Goal: Find specific page/section: Find specific page/section

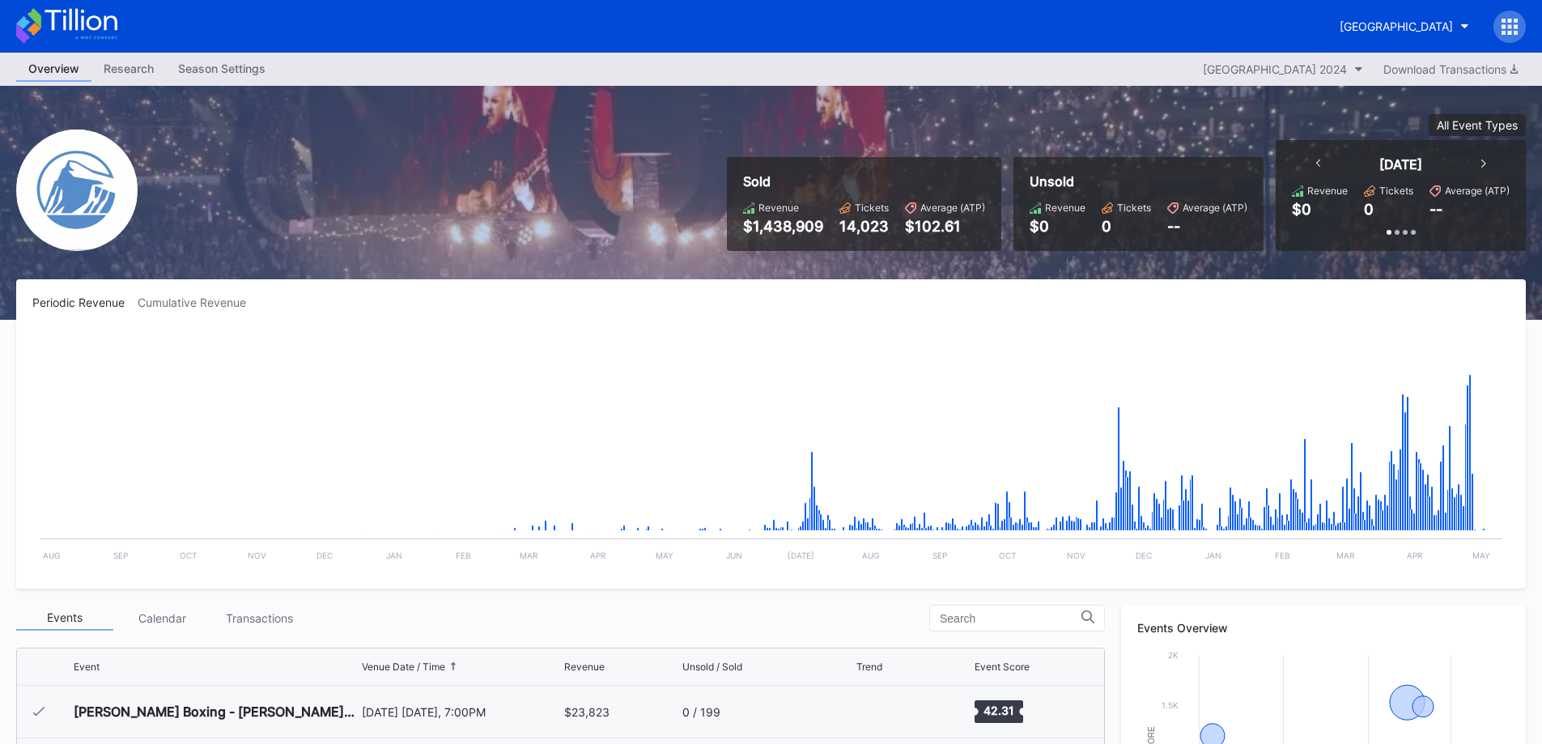
scroll to position [324, 0]
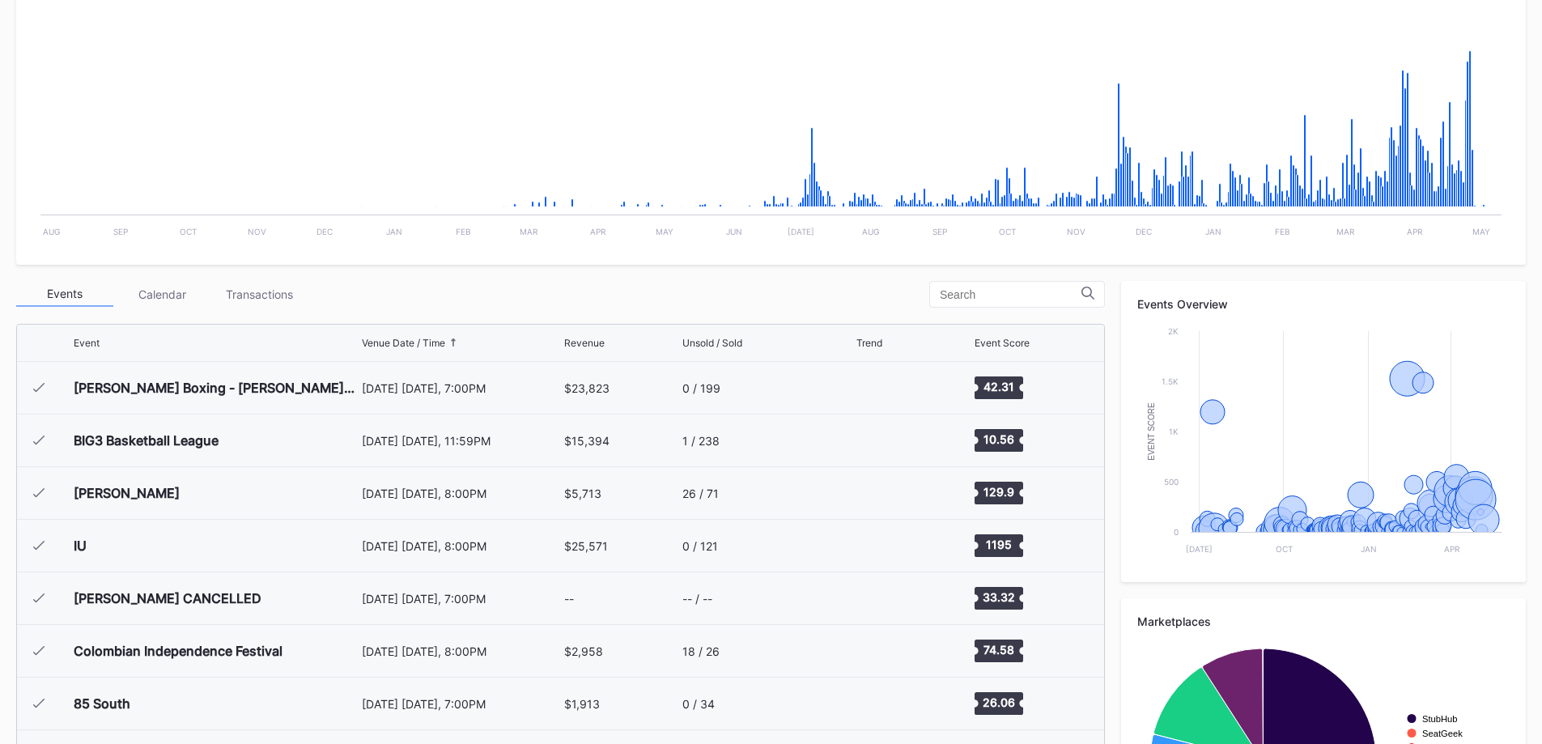
click at [276, 300] on div "Transactions" at bounding box center [258, 294] width 97 height 25
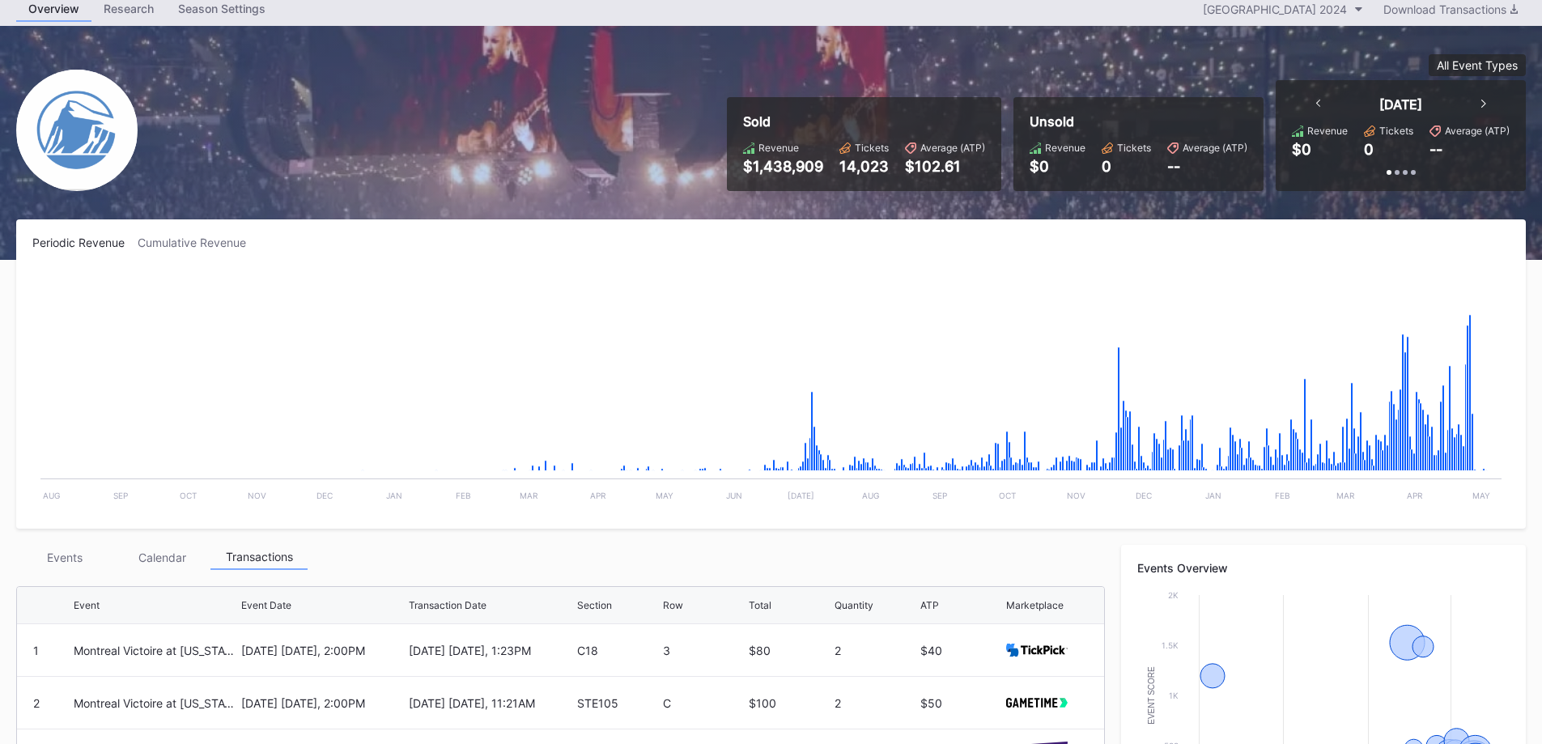
scroll to position [0, 0]
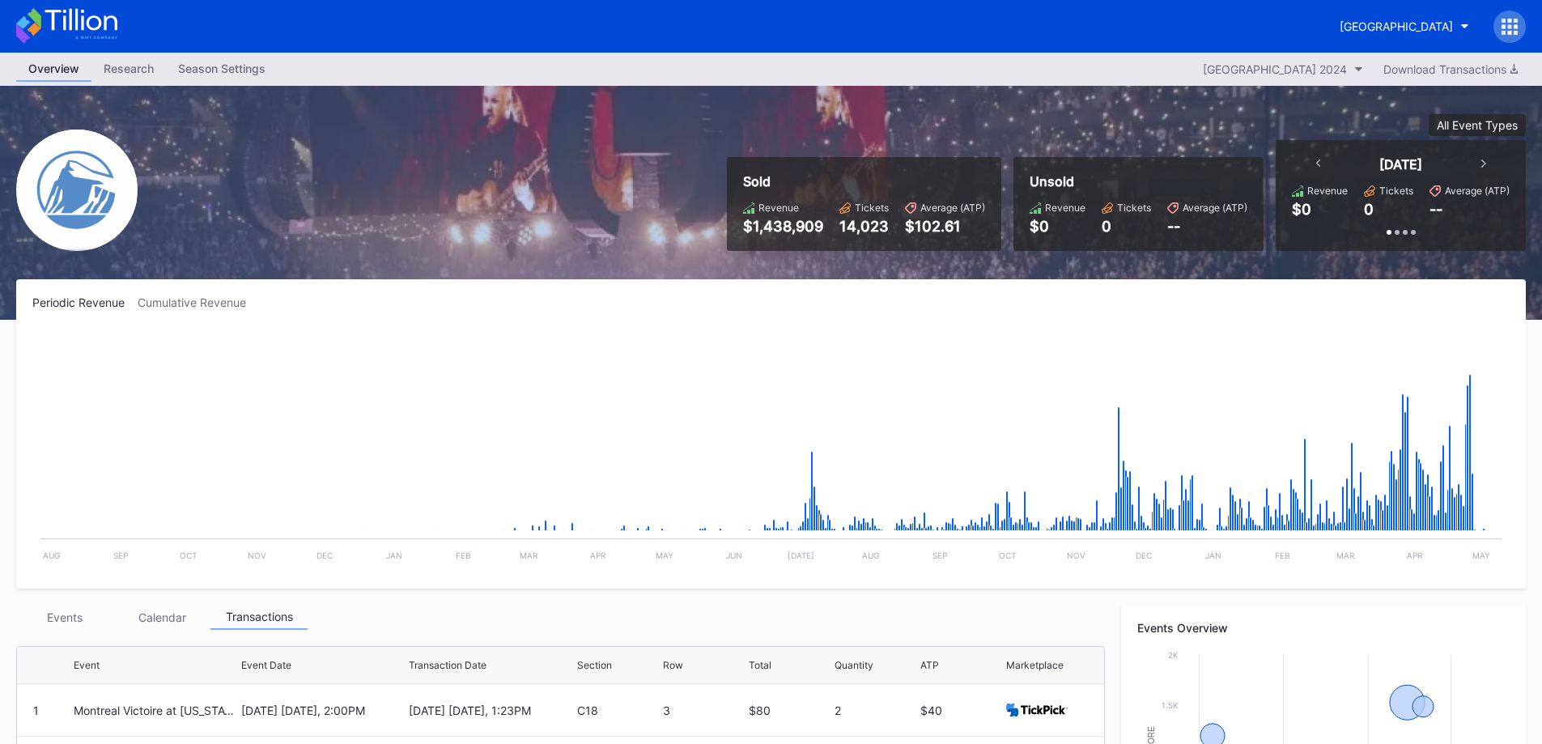
click at [1165, 74] on div "Prudential Center Secondary 2024" at bounding box center [1275, 69] width 144 height 14
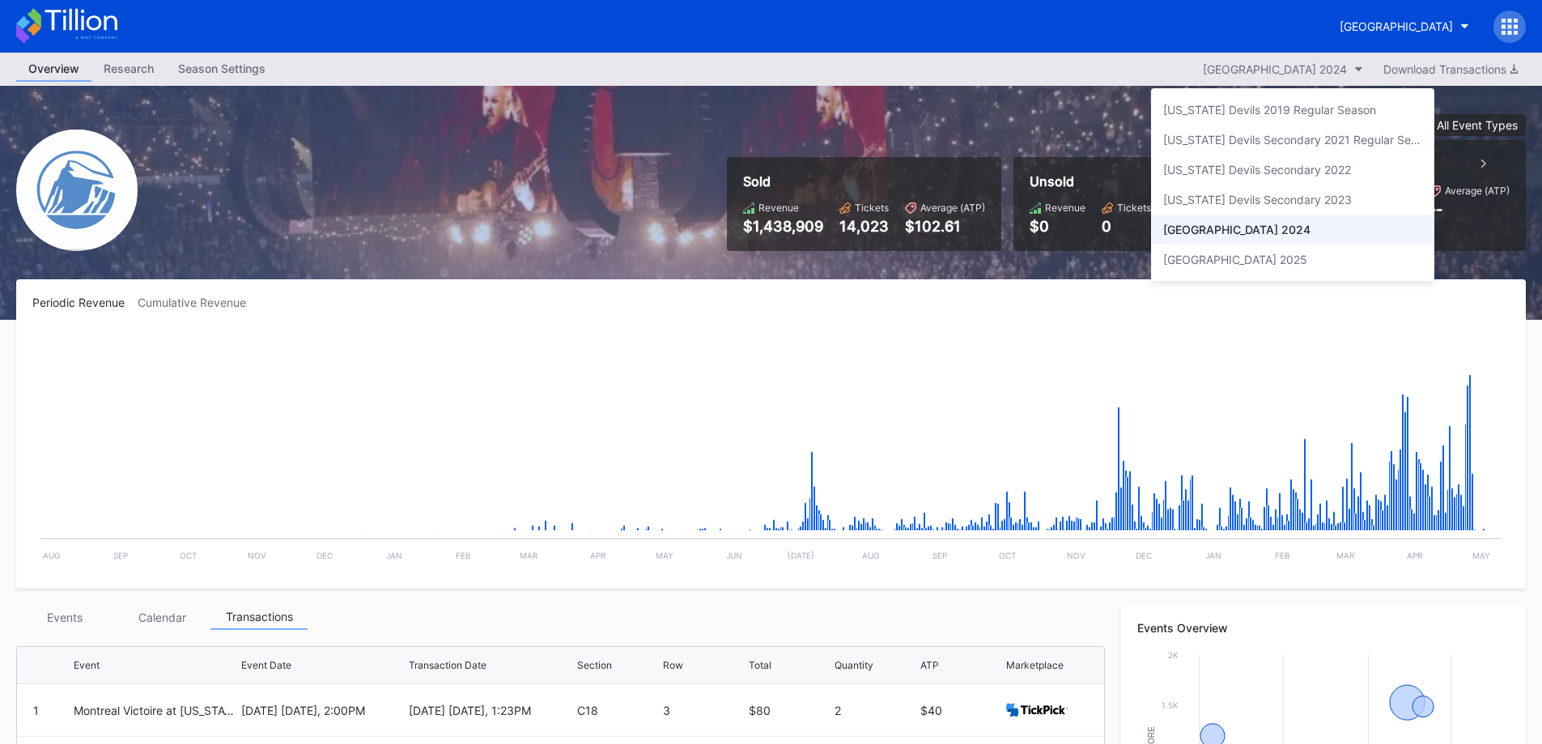
click at [1165, 253] on div "Prudential Center Secondary 2025" at bounding box center [1235, 260] width 144 height 14
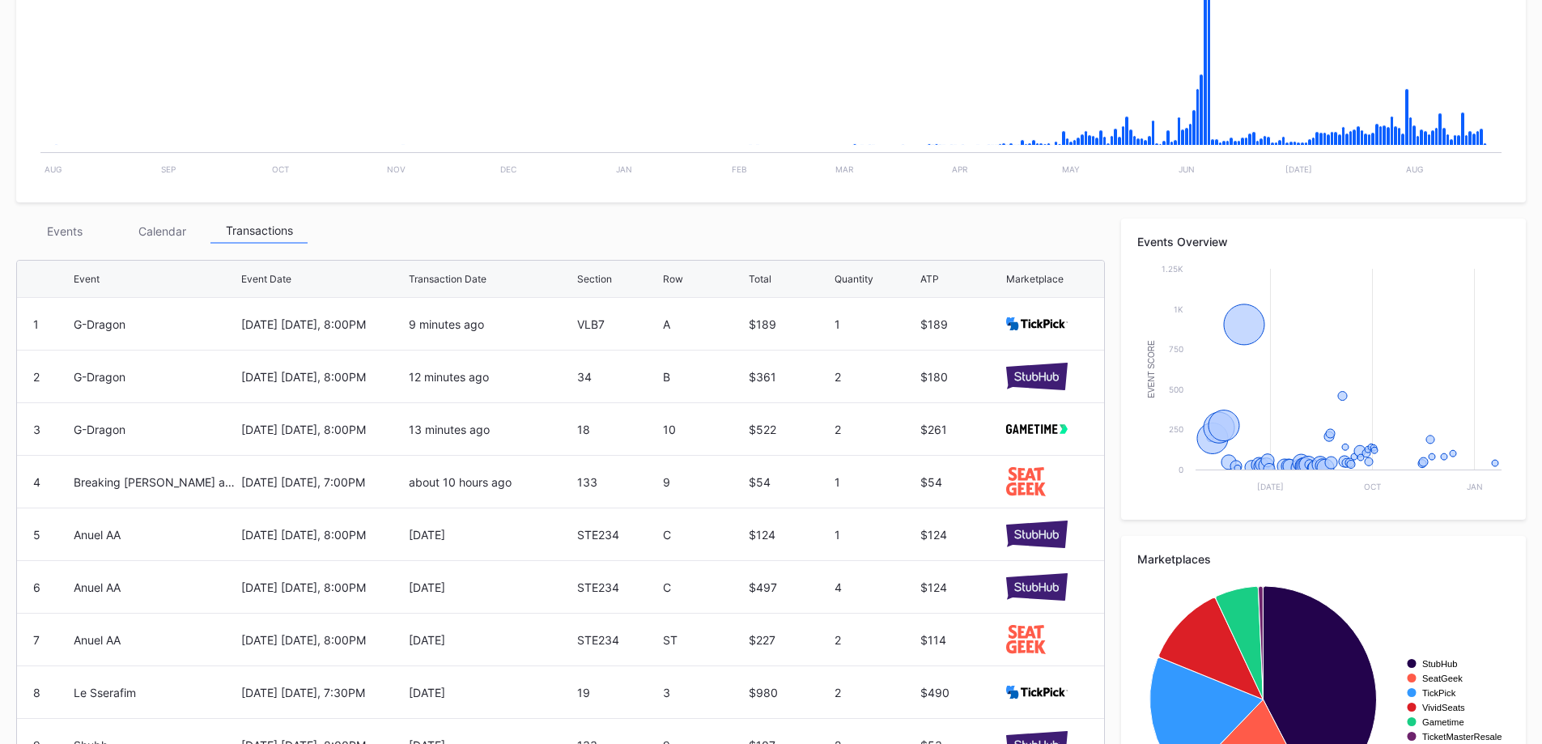
scroll to position [359, 0]
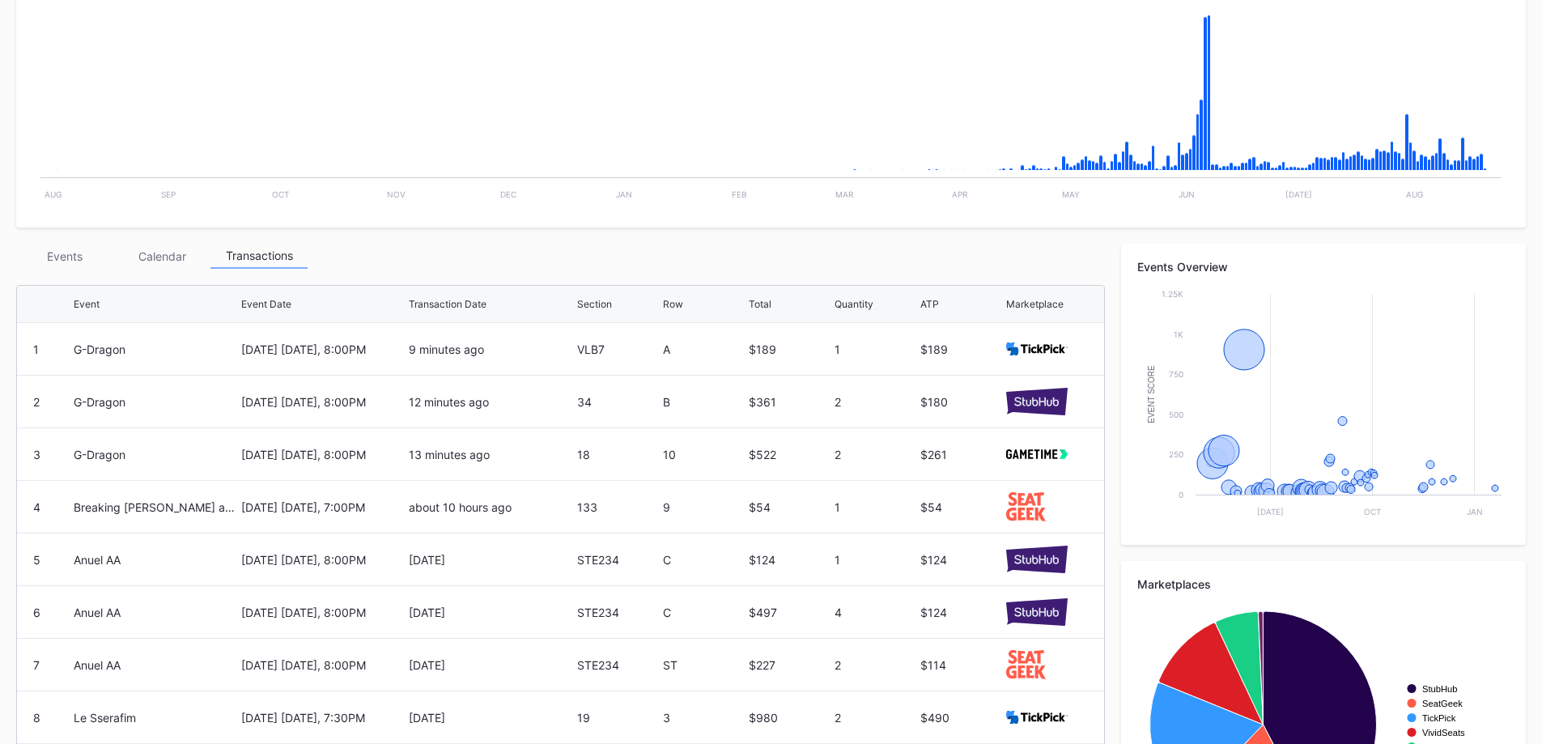
click at [90, 262] on div "Events" at bounding box center [64, 256] width 97 height 25
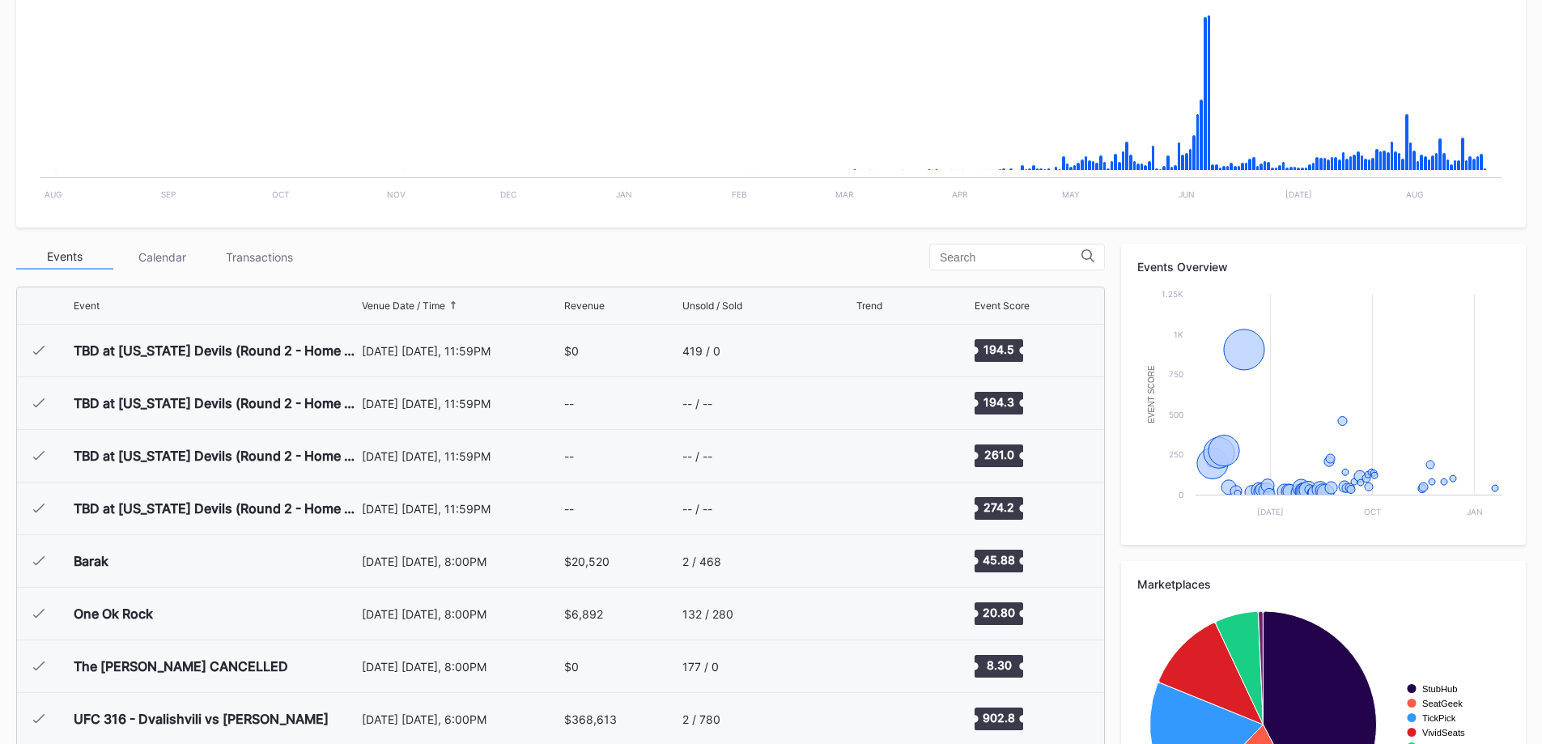
scroll to position [1736, 0]
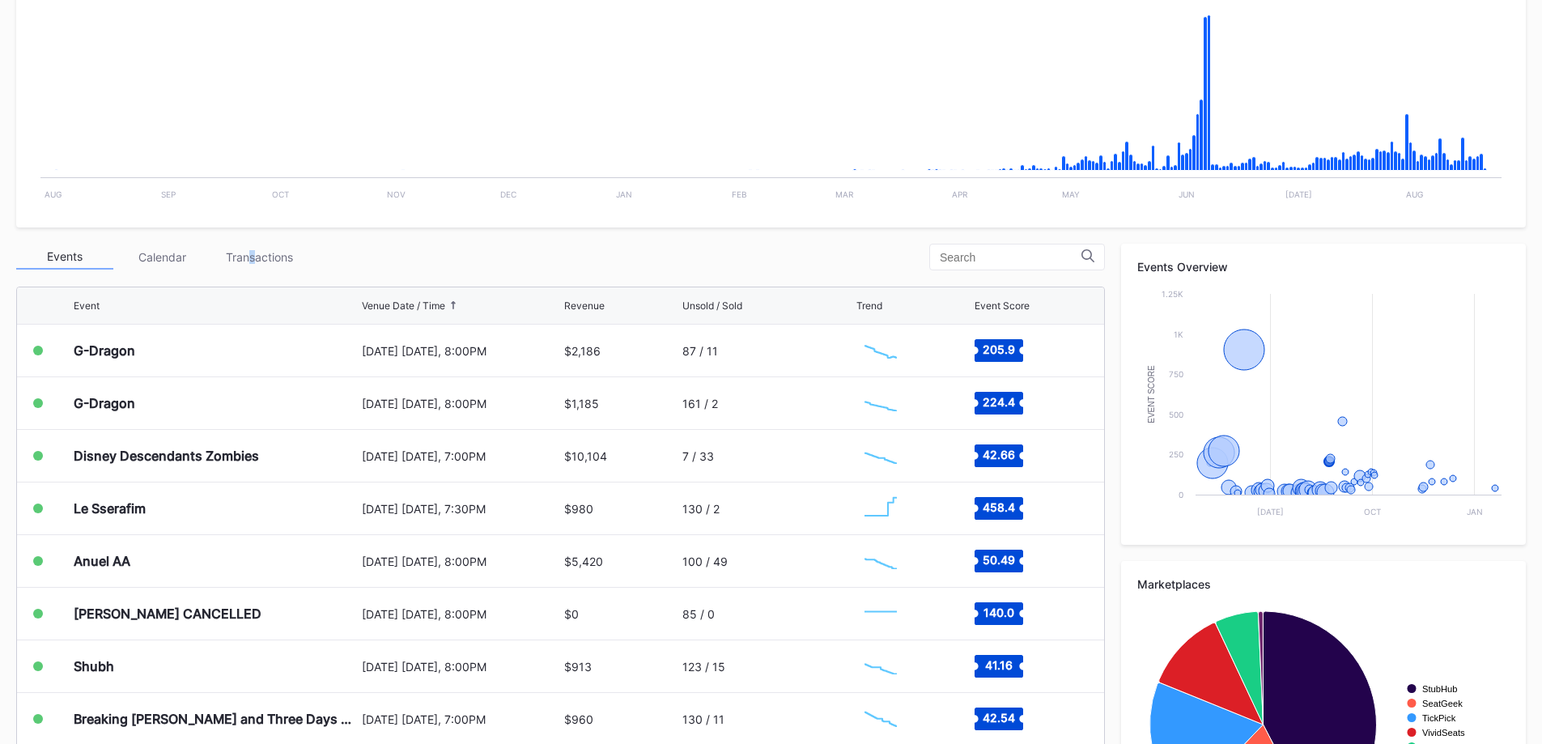
click at [253, 263] on div "Transactions" at bounding box center [258, 256] width 97 height 25
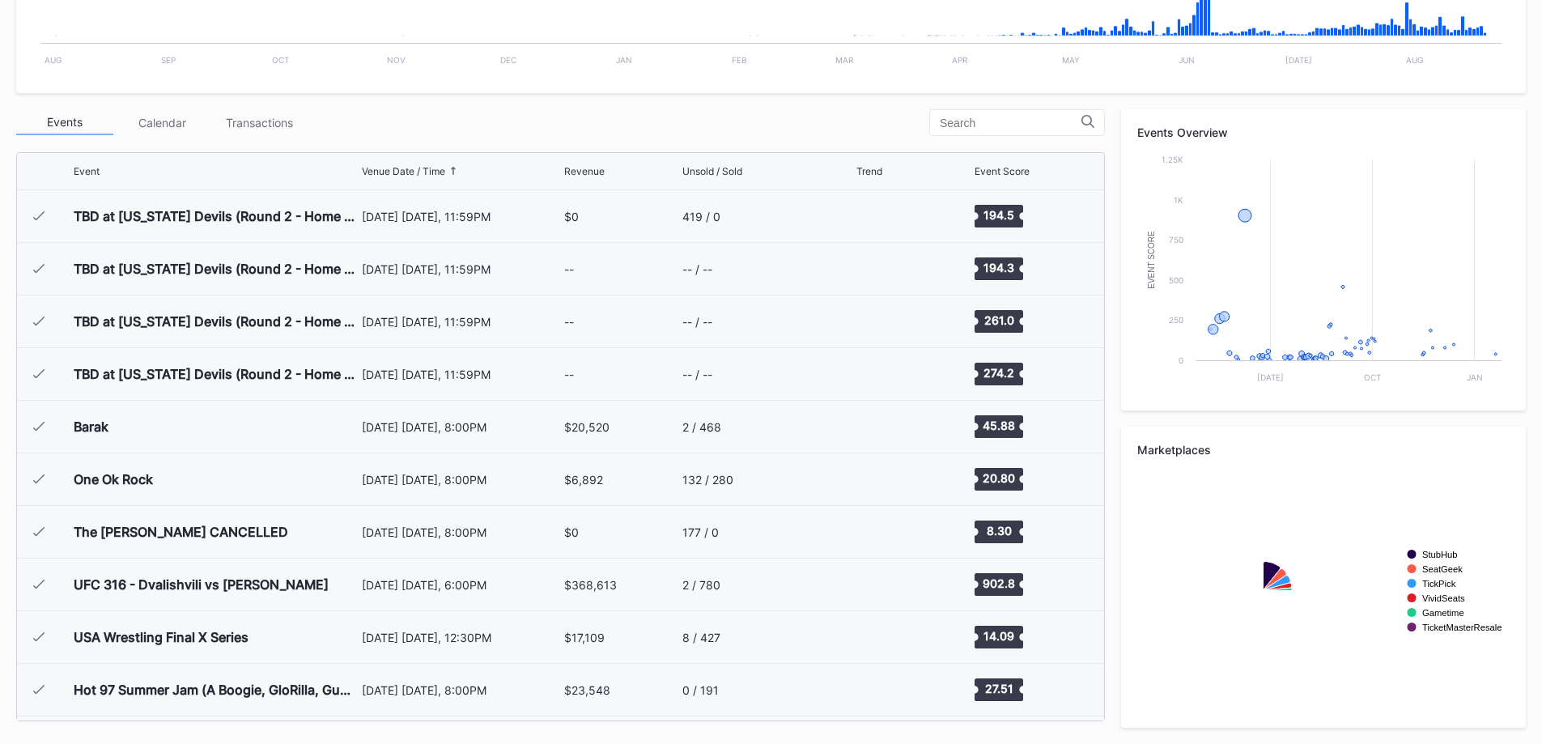
scroll to position [1736, 0]
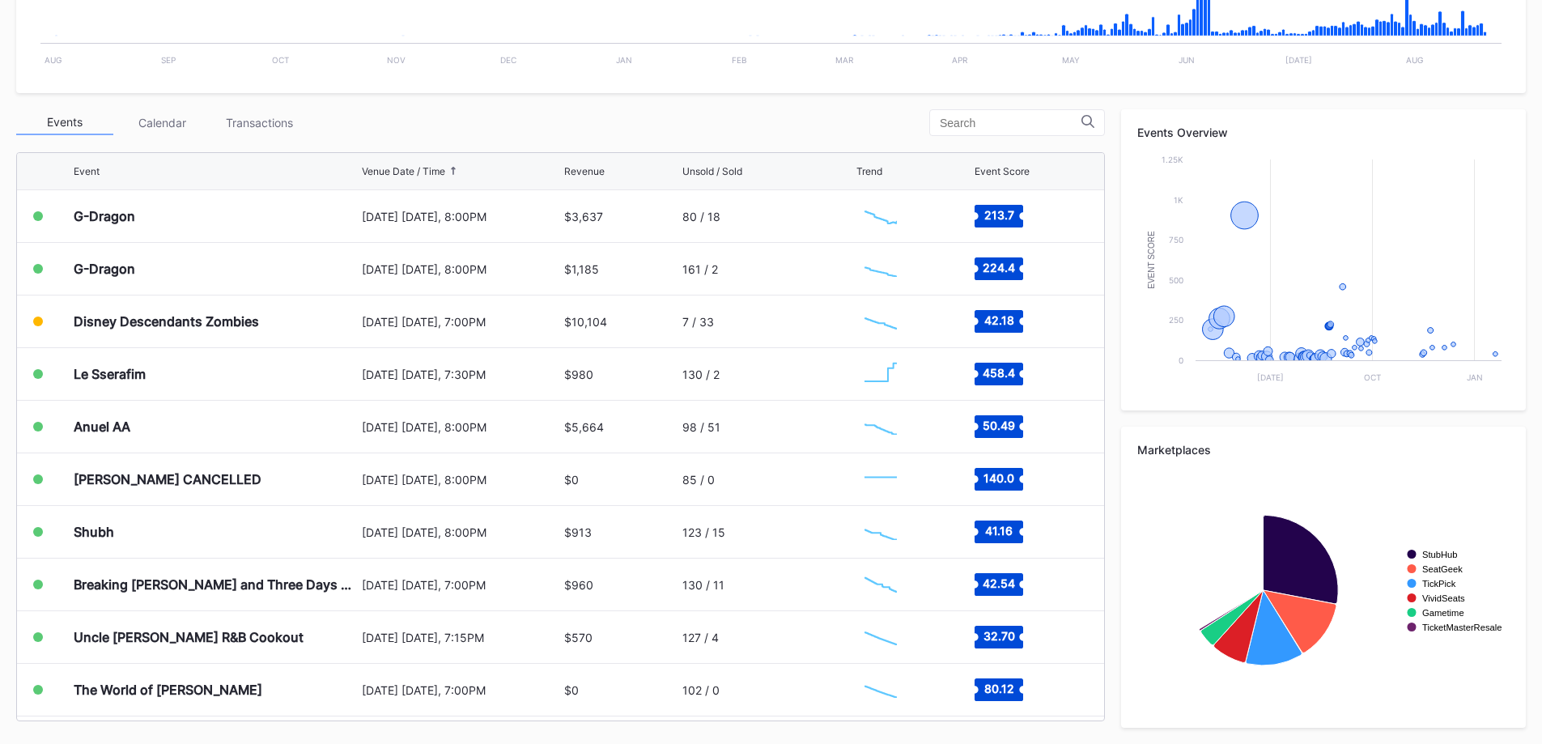
click at [286, 129] on div "Transactions" at bounding box center [258, 122] width 97 height 25
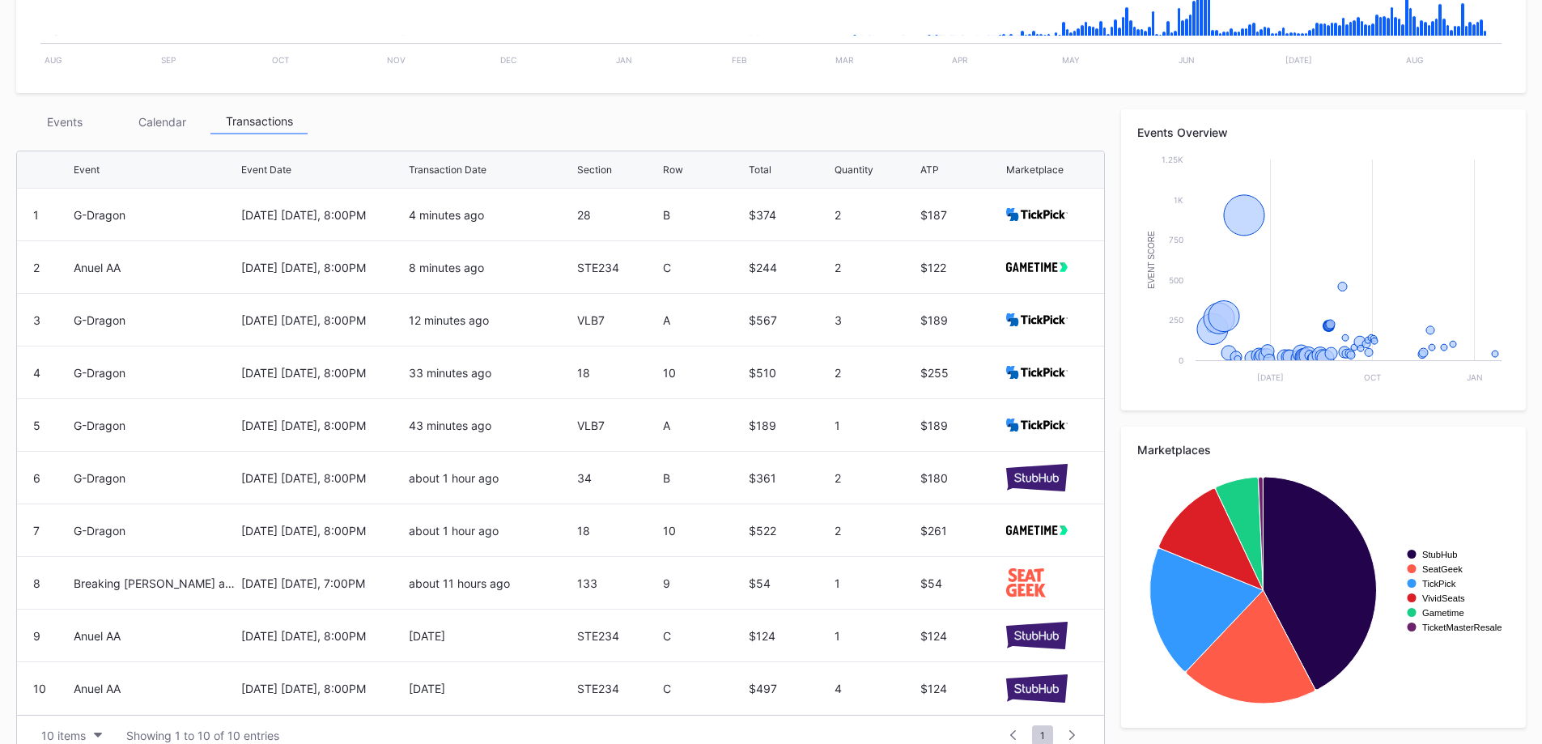
click at [338, 278] on div "September 5 Friday, 8:00PM" at bounding box center [323, 267] width 164 height 52
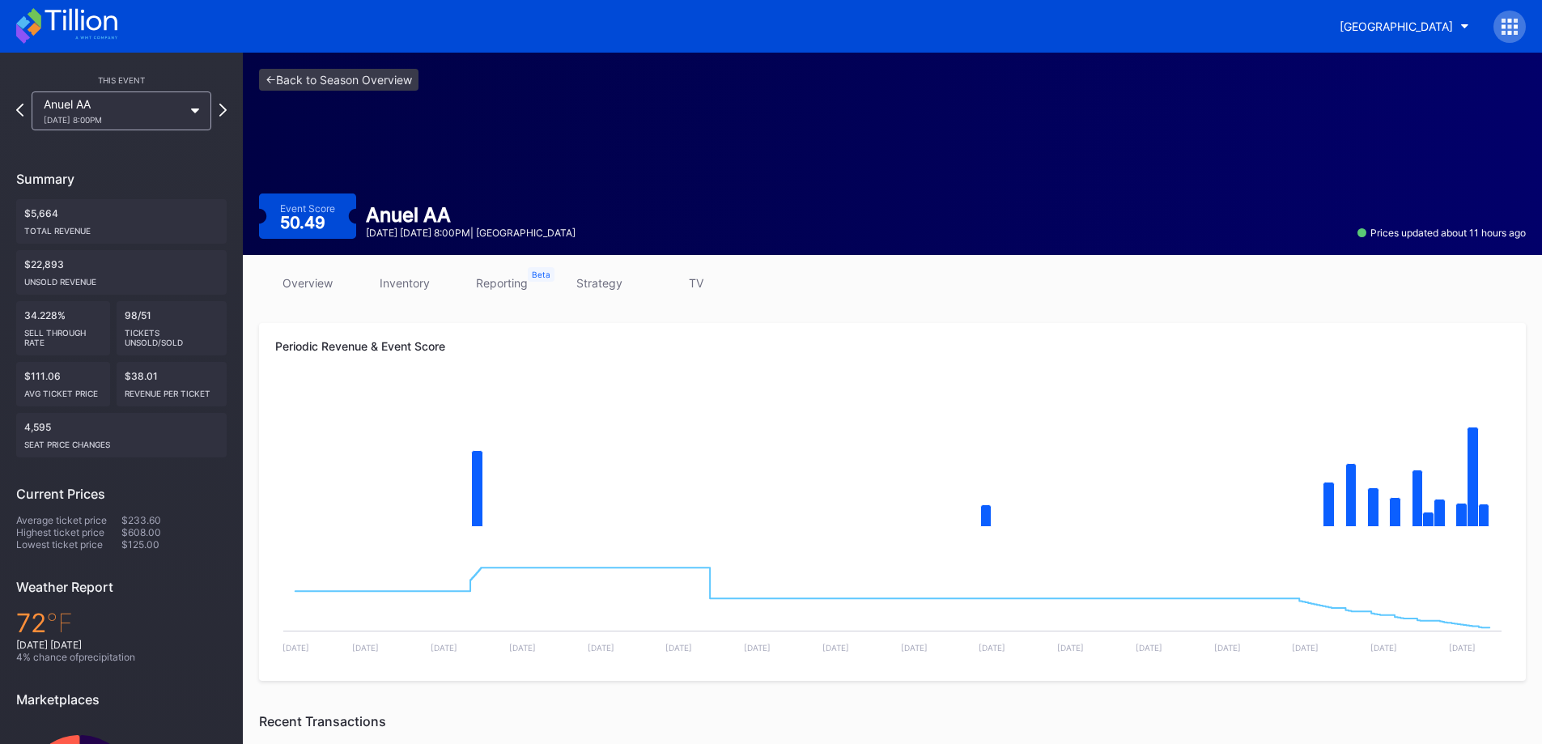
click at [410, 283] on link "inventory" at bounding box center [404, 282] width 97 height 23
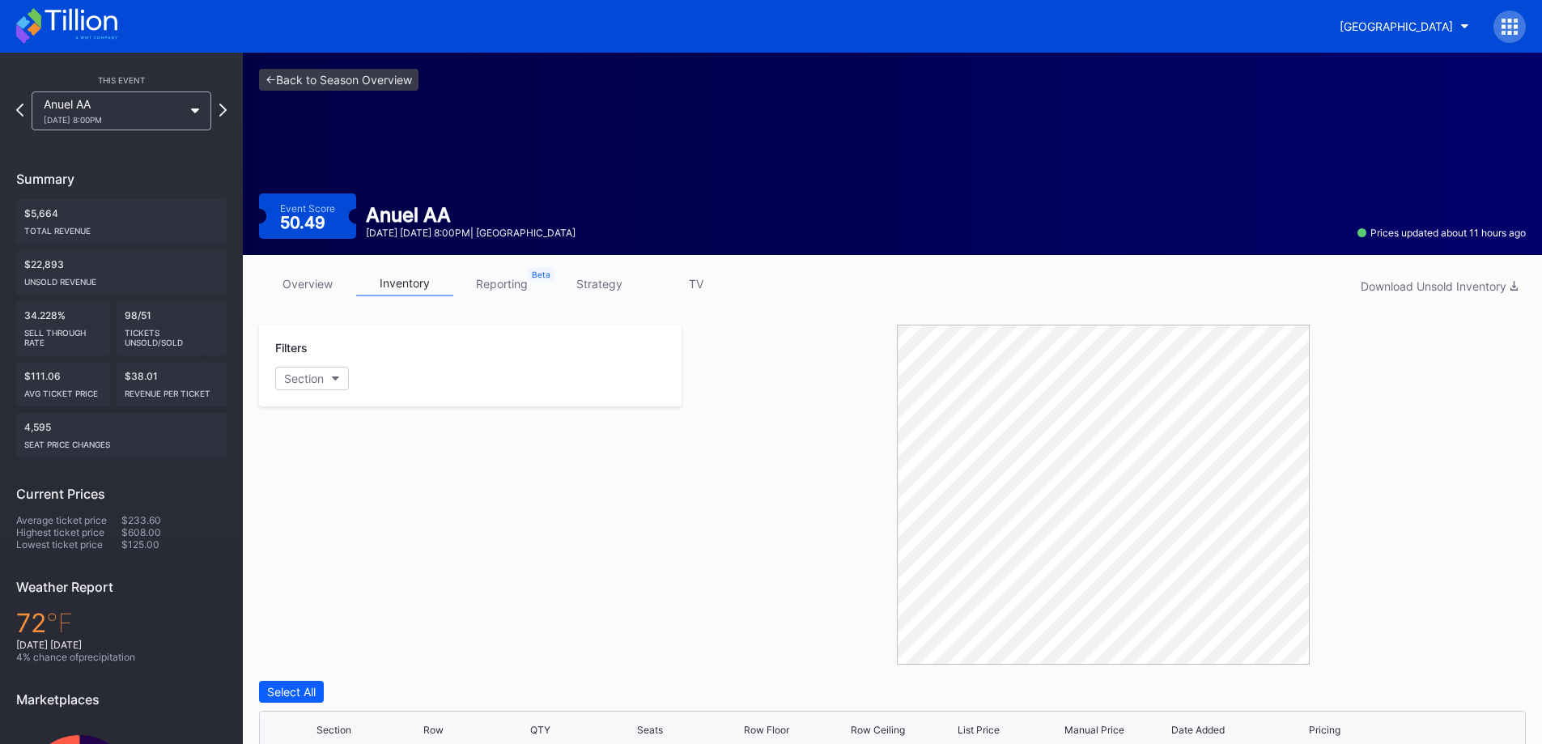
click at [320, 284] on link "overview" at bounding box center [307, 283] width 97 height 25
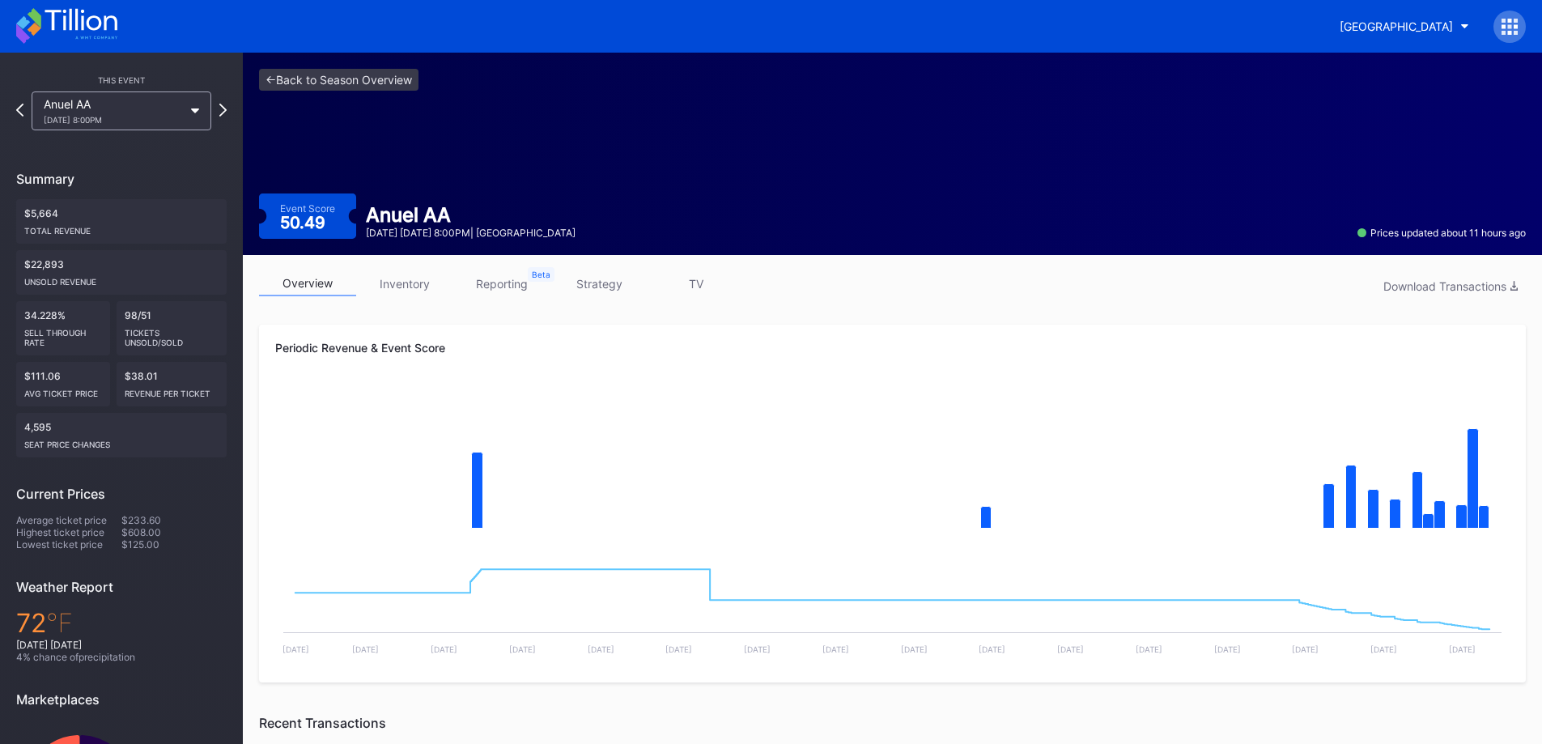
click at [81, 3] on div "Prudential Center Secondary" at bounding box center [771, 26] width 1542 height 53
click at [79, 28] on icon at bounding box center [66, 26] width 101 height 36
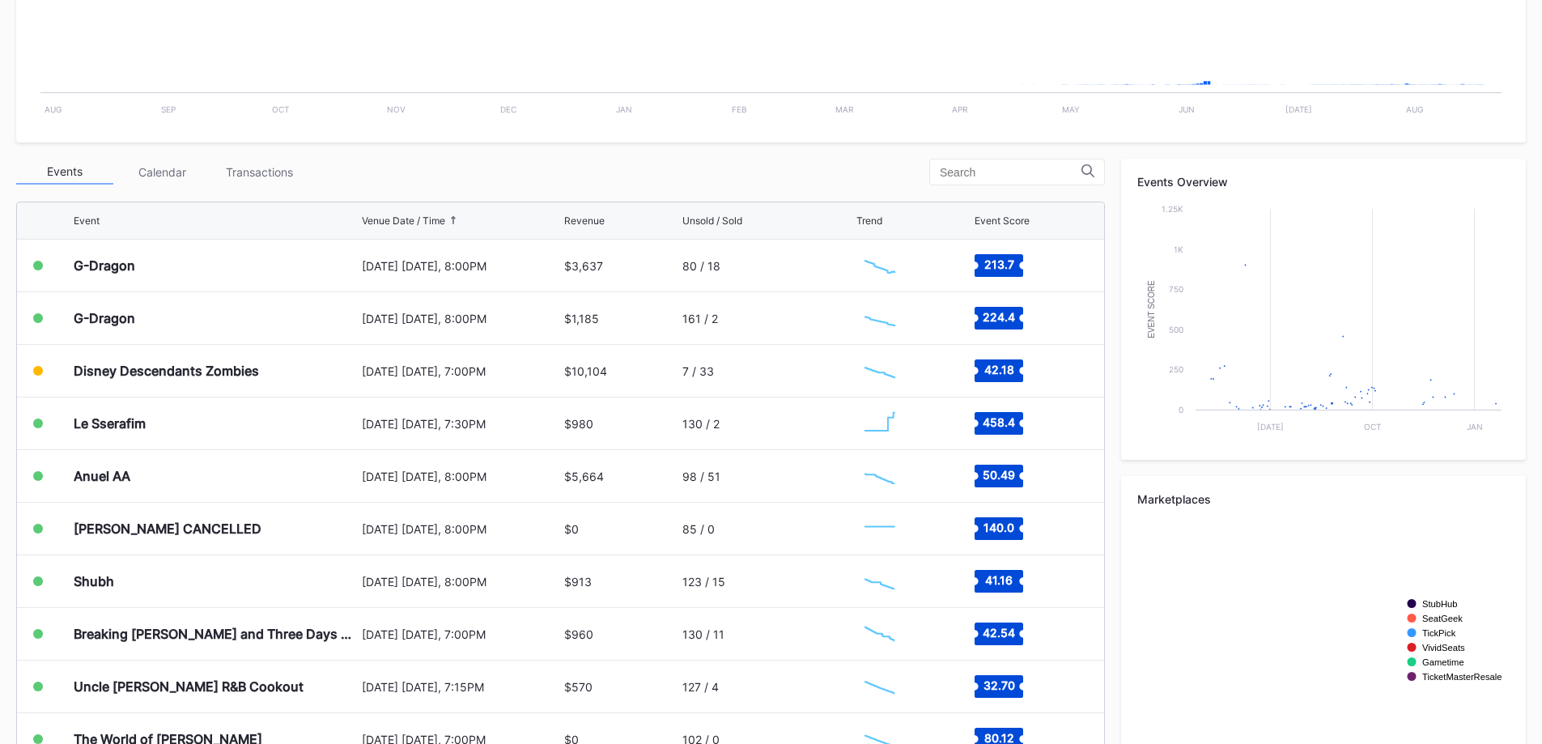
scroll to position [495, 0]
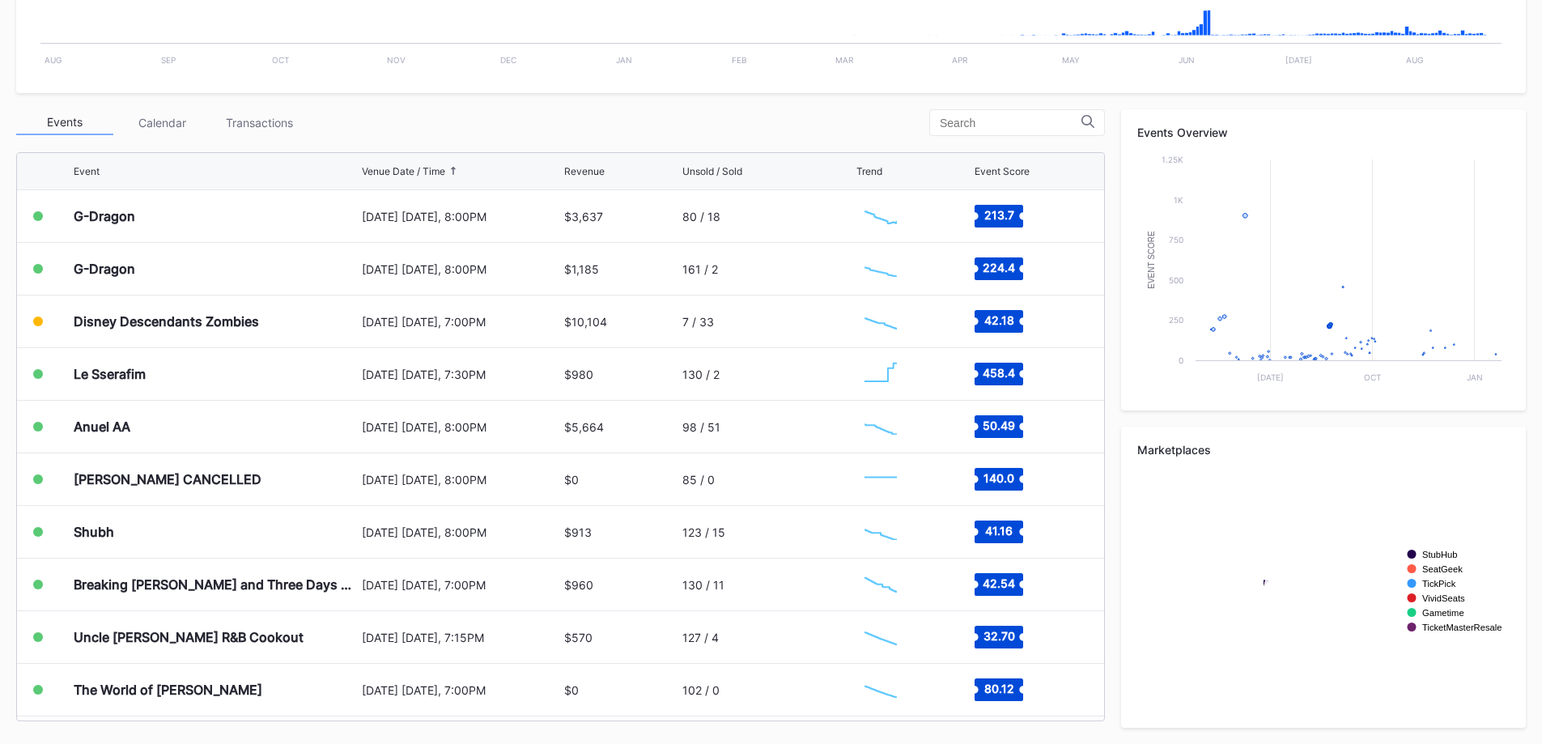
click at [310, 219] on div "G-Dragon" at bounding box center [216, 216] width 284 height 52
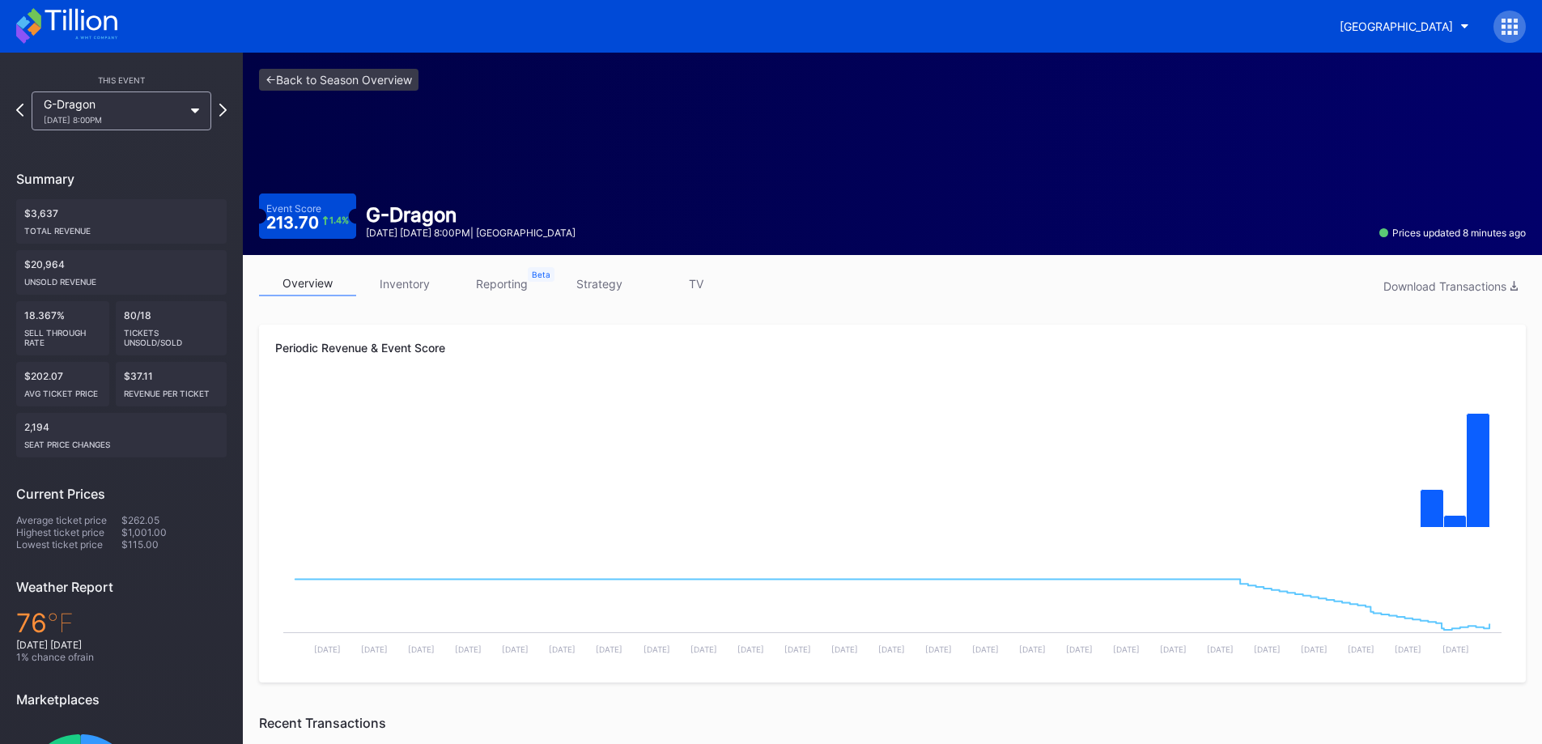
click at [1426, 29] on div "Prudential Center Secondary" at bounding box center [1396, 26] width 113 height 14
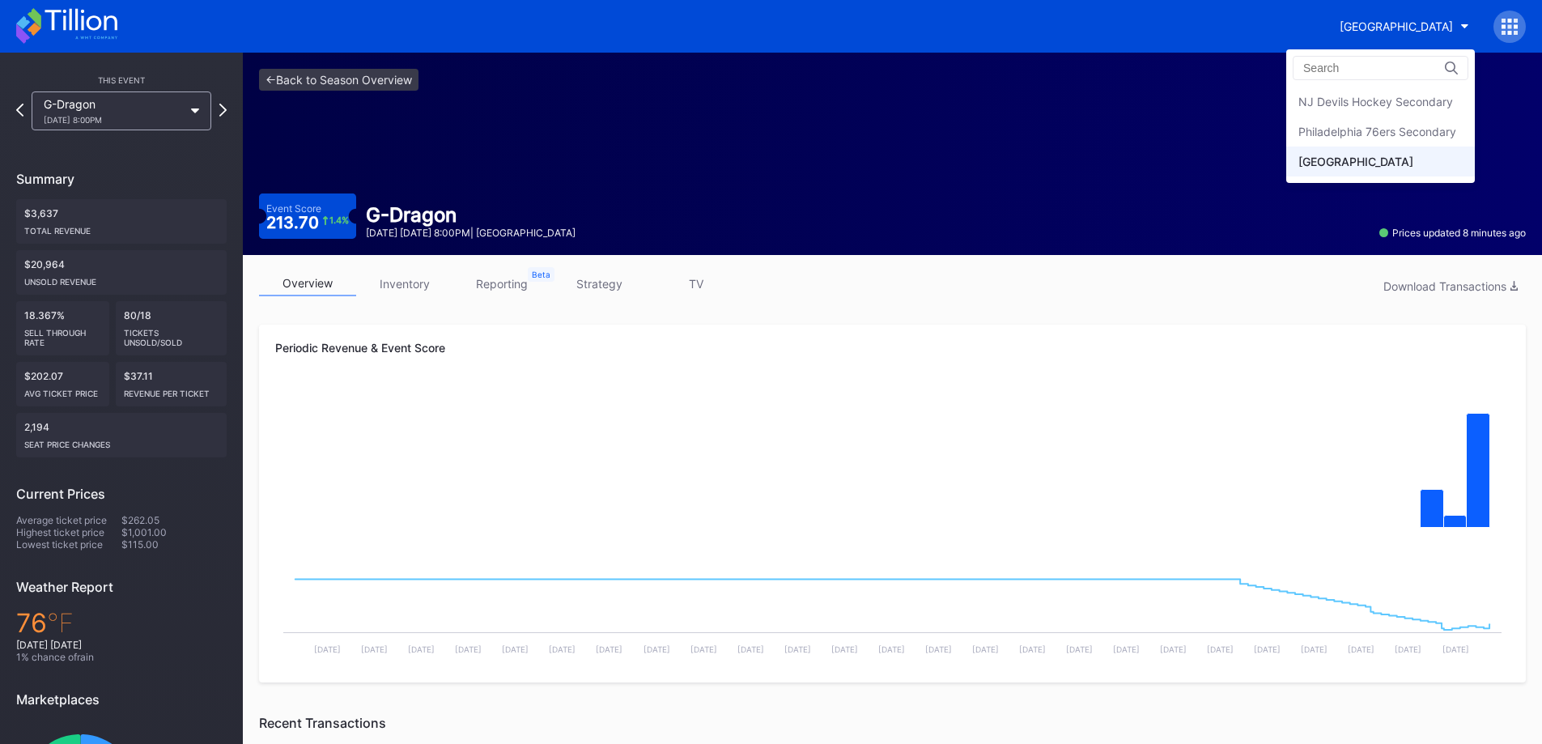
click at [1430, 125] on div "Philadelphia 76ers Secondary" at bounding box center [1377, 132] width 158 height 14
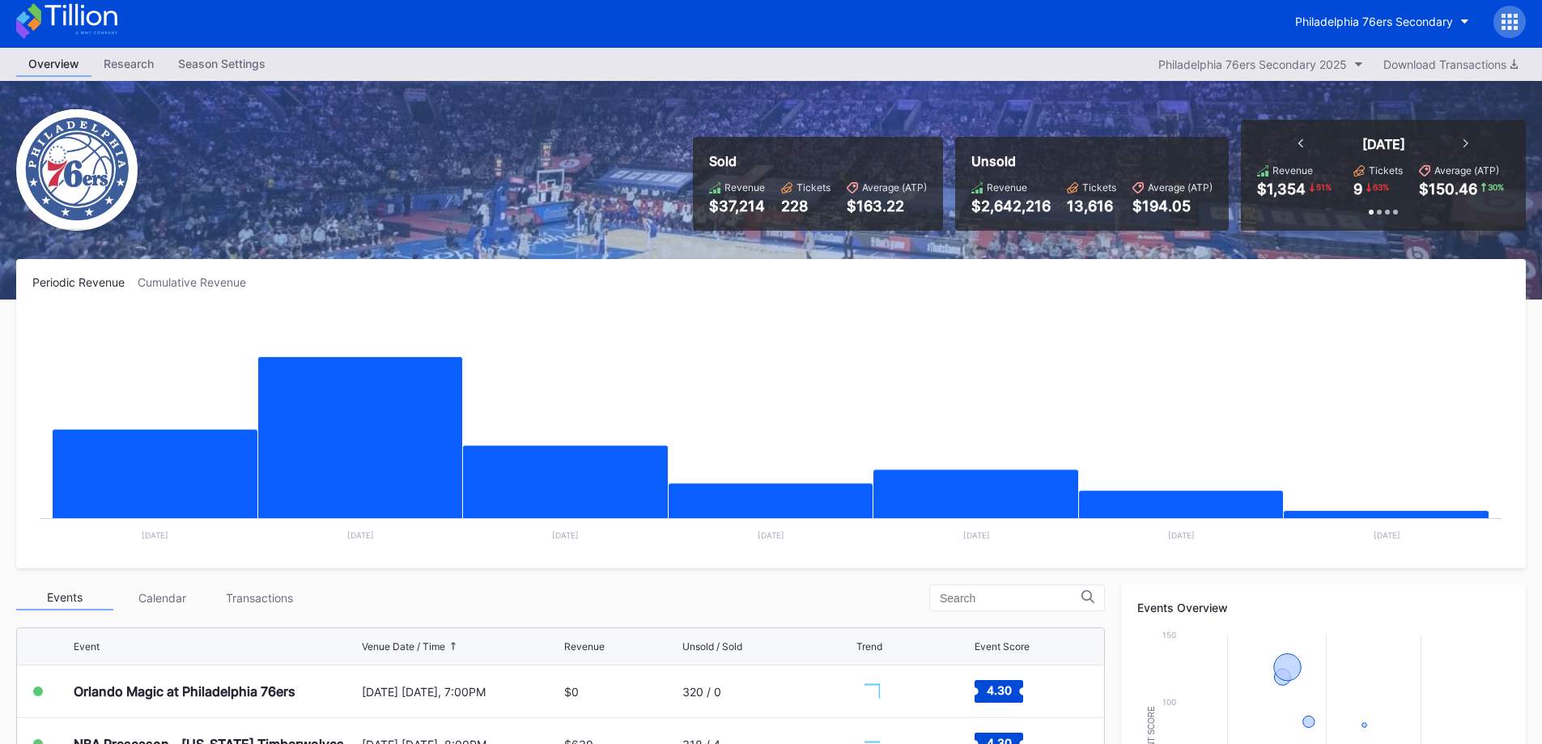
scroll to position [480, 0]
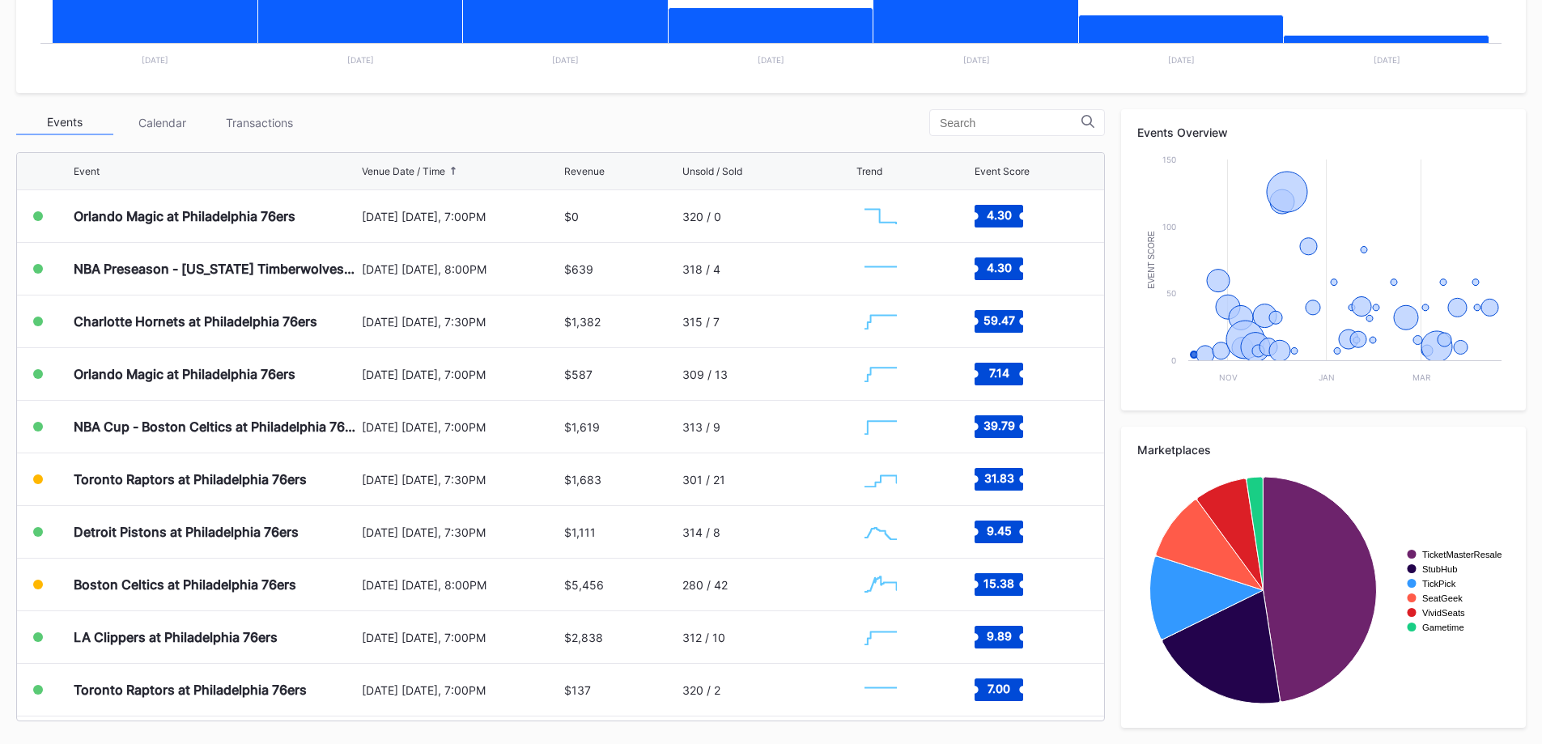
click at [300, 131] on div "Transactions" at bounding box center [258, 122] width 97 height 25
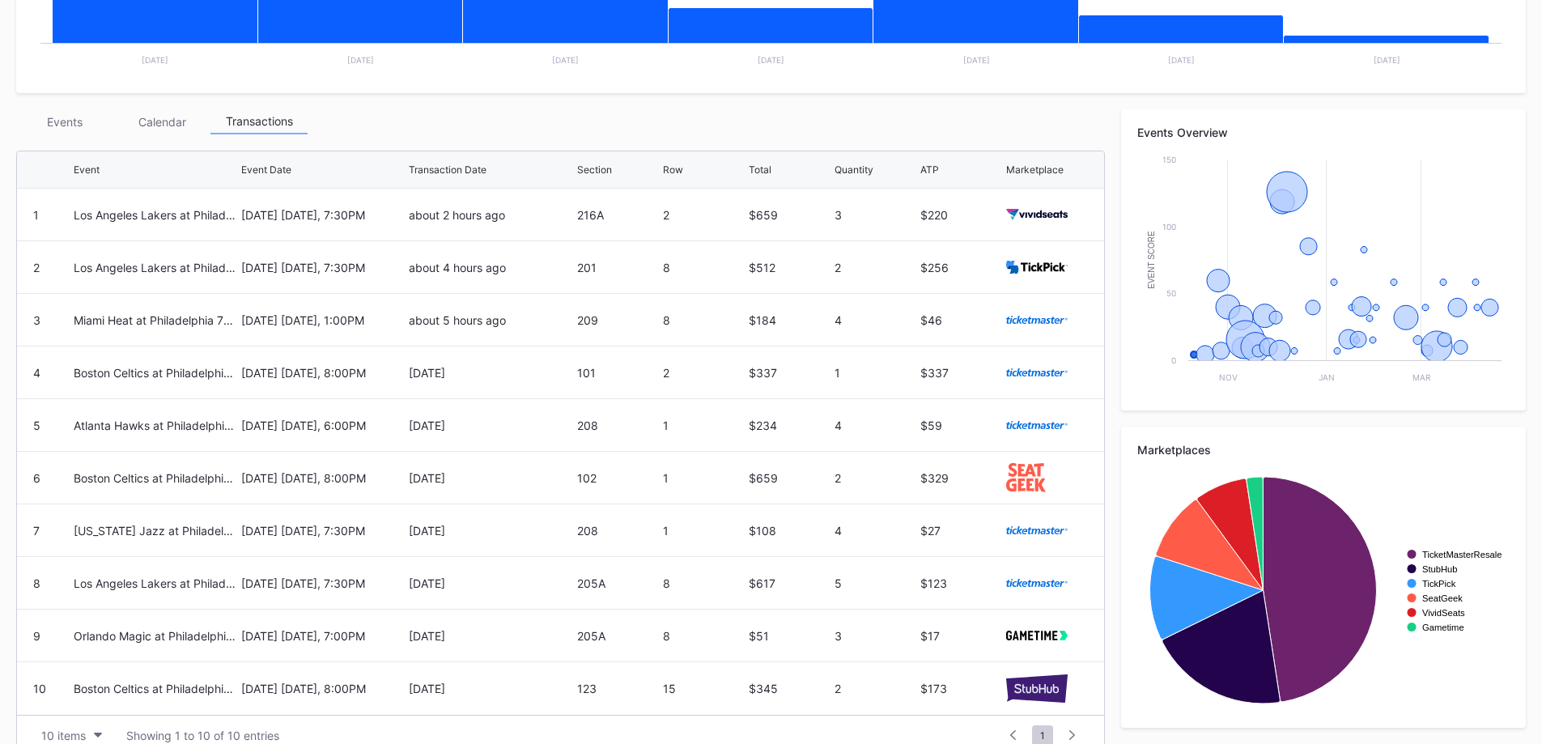
click at [457, 219] on div "about 2 hours ago" at bounding box center [491, 215] width 164 height 14
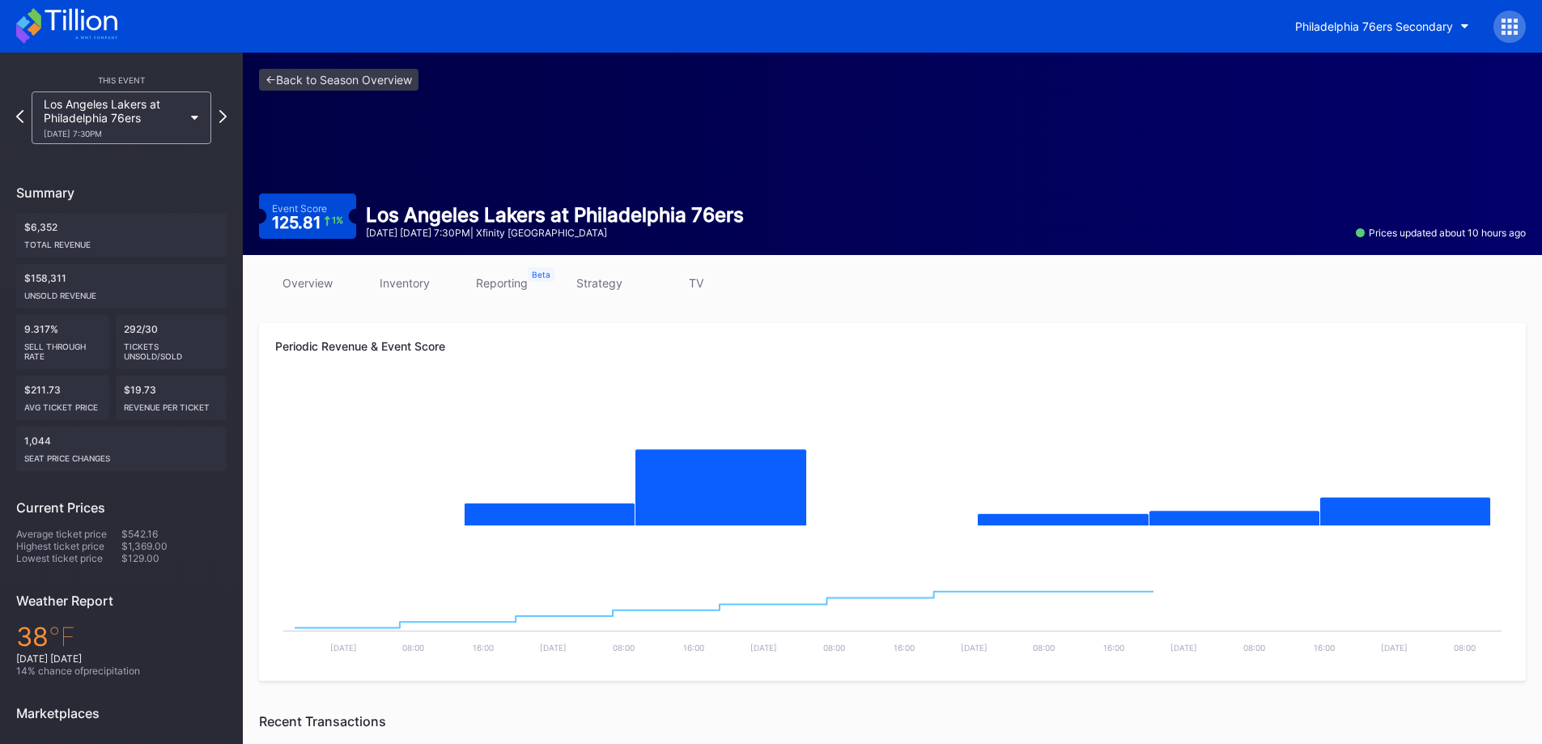
click at [421, 274] on link "inventory" at bounding box center [404, 282] width 97 height 23
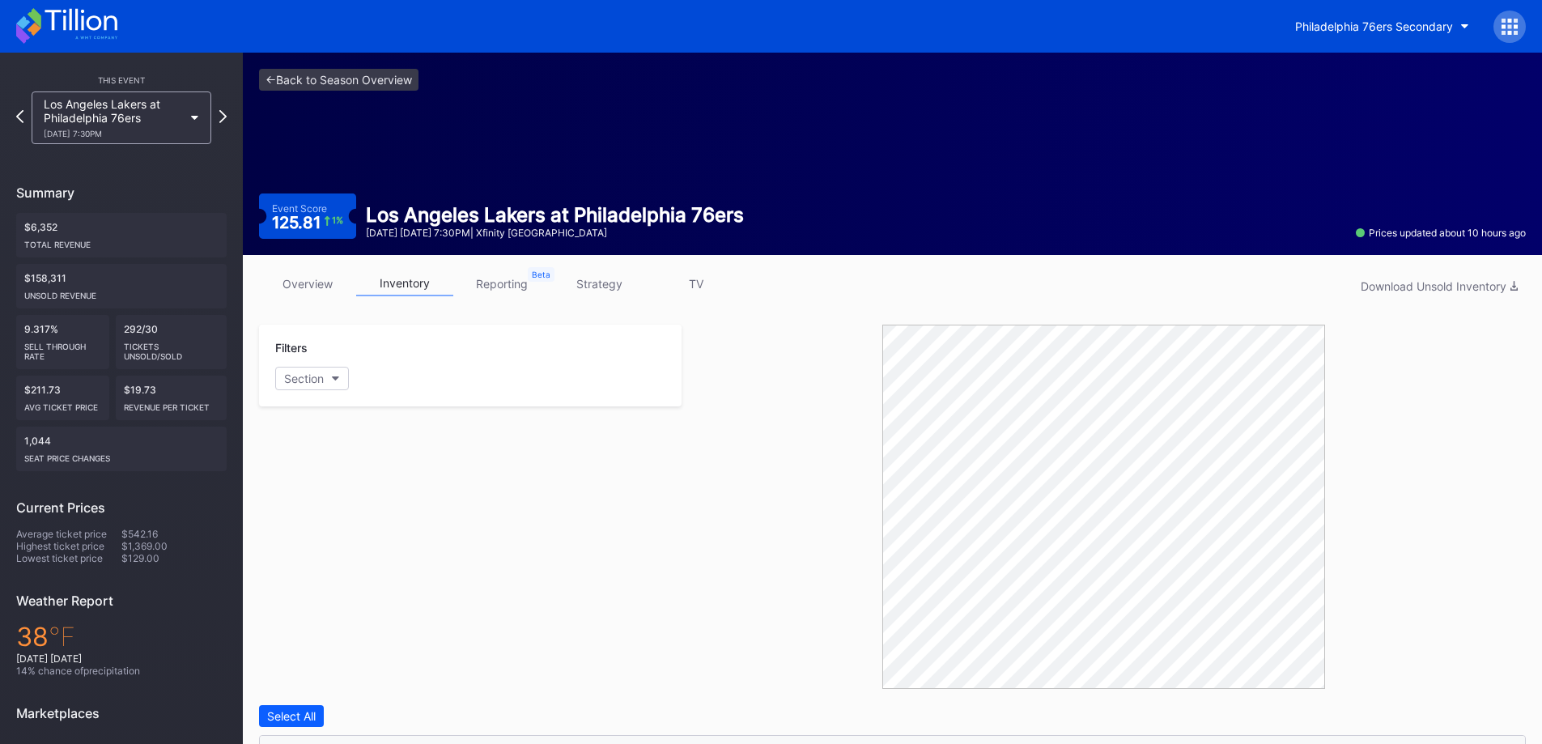
scroll to position [414, 0]
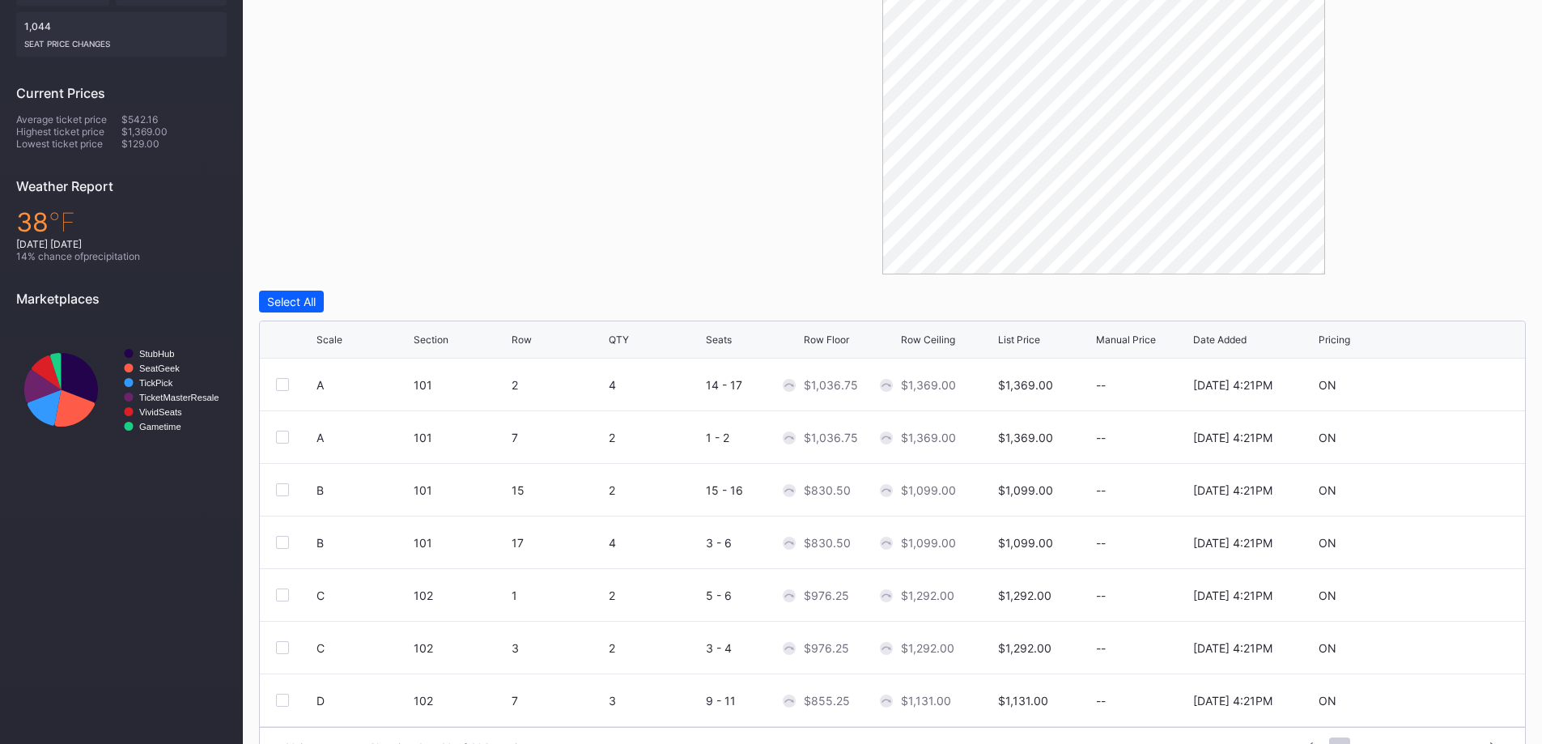
click at [1037, 338] on div "List Price" at bounding box center [1019, 340] width 42 height 12
drag, startPoint x: 1037, startPoint y: 338, endPoint x: 1017, endPoint y: 305, distance: 38.2
click at [1018, 306] on div "Select All Scale Section Row QTY Seats Row Floor Row Ceiling List Price Manual …" at bounding box center [892, 529] width 1267 height 477
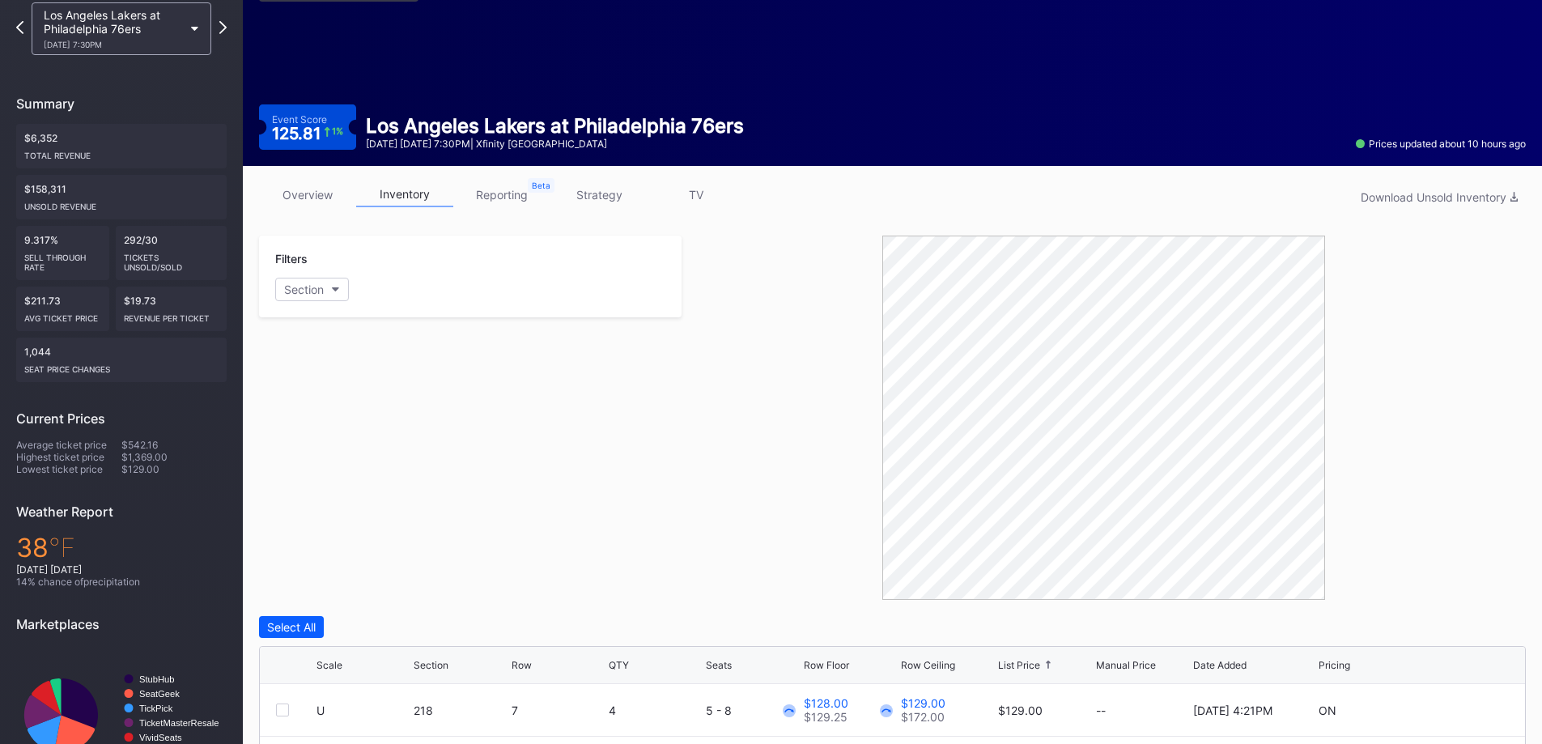
scroll to position [0, 0]
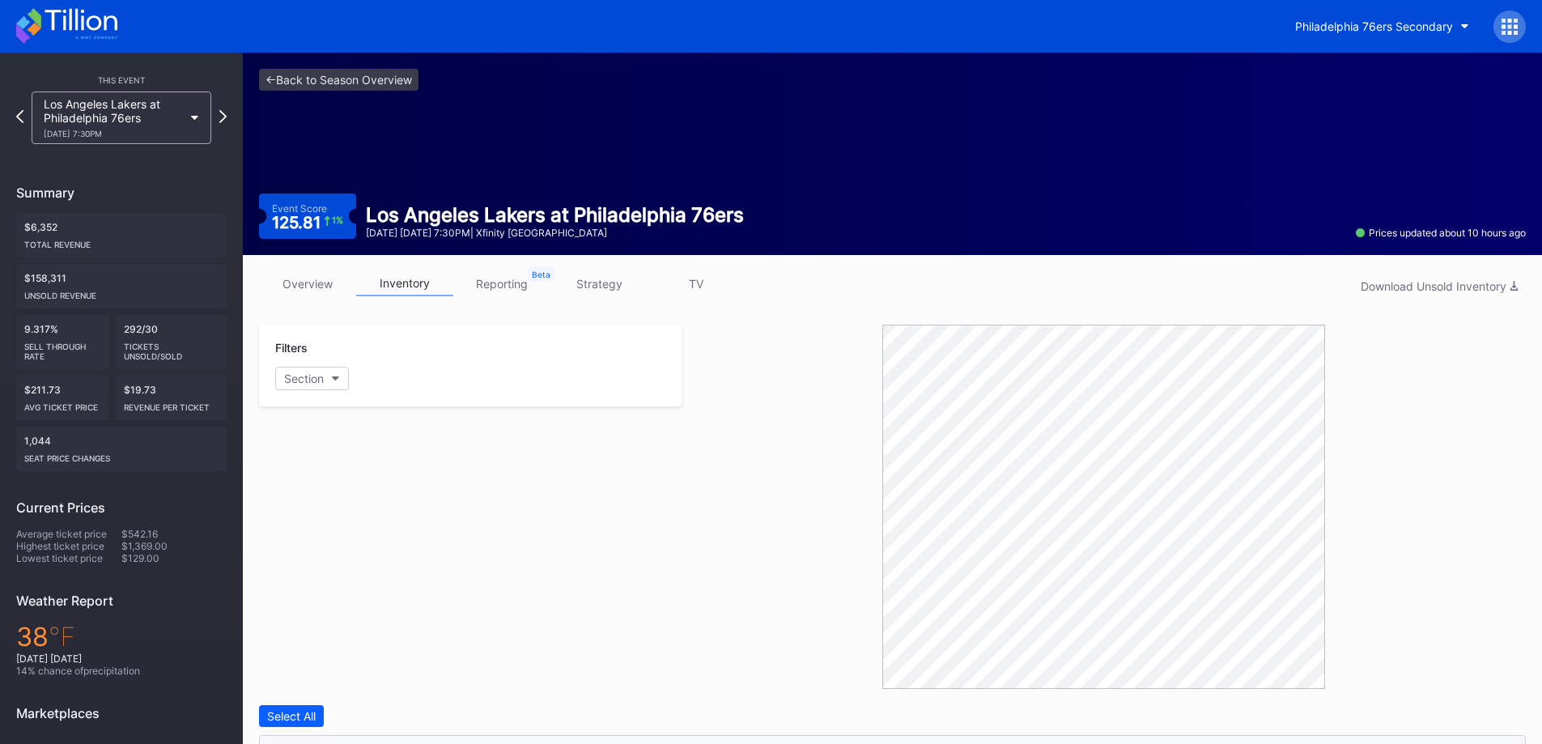
click at [334, 279] on link "overview" at bounding box center [307, 283] width 97 height 25
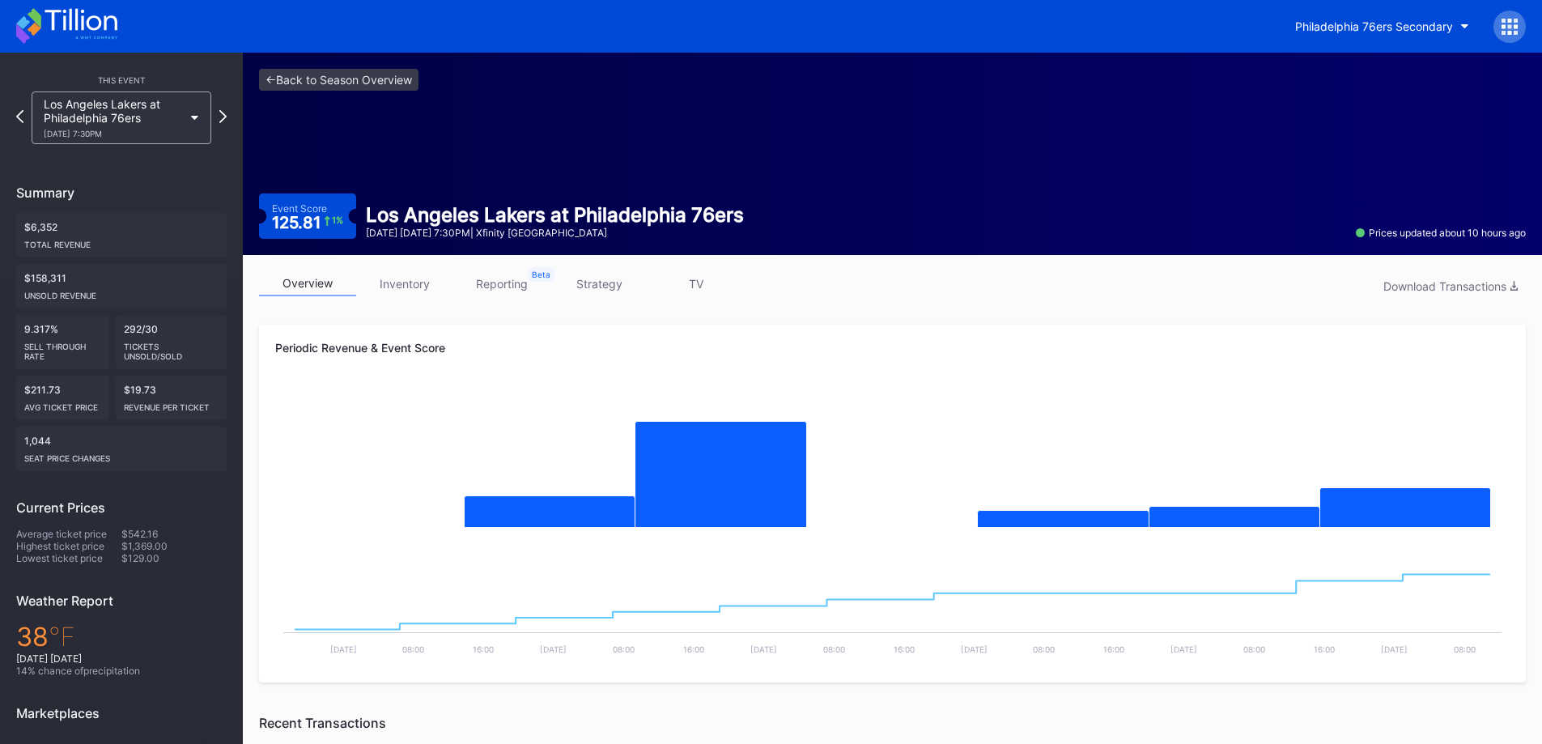
click at [1322, 22] on div "Philadelphia 76ers Secondary" at bounding box center [1374, 26] width 158 height 14
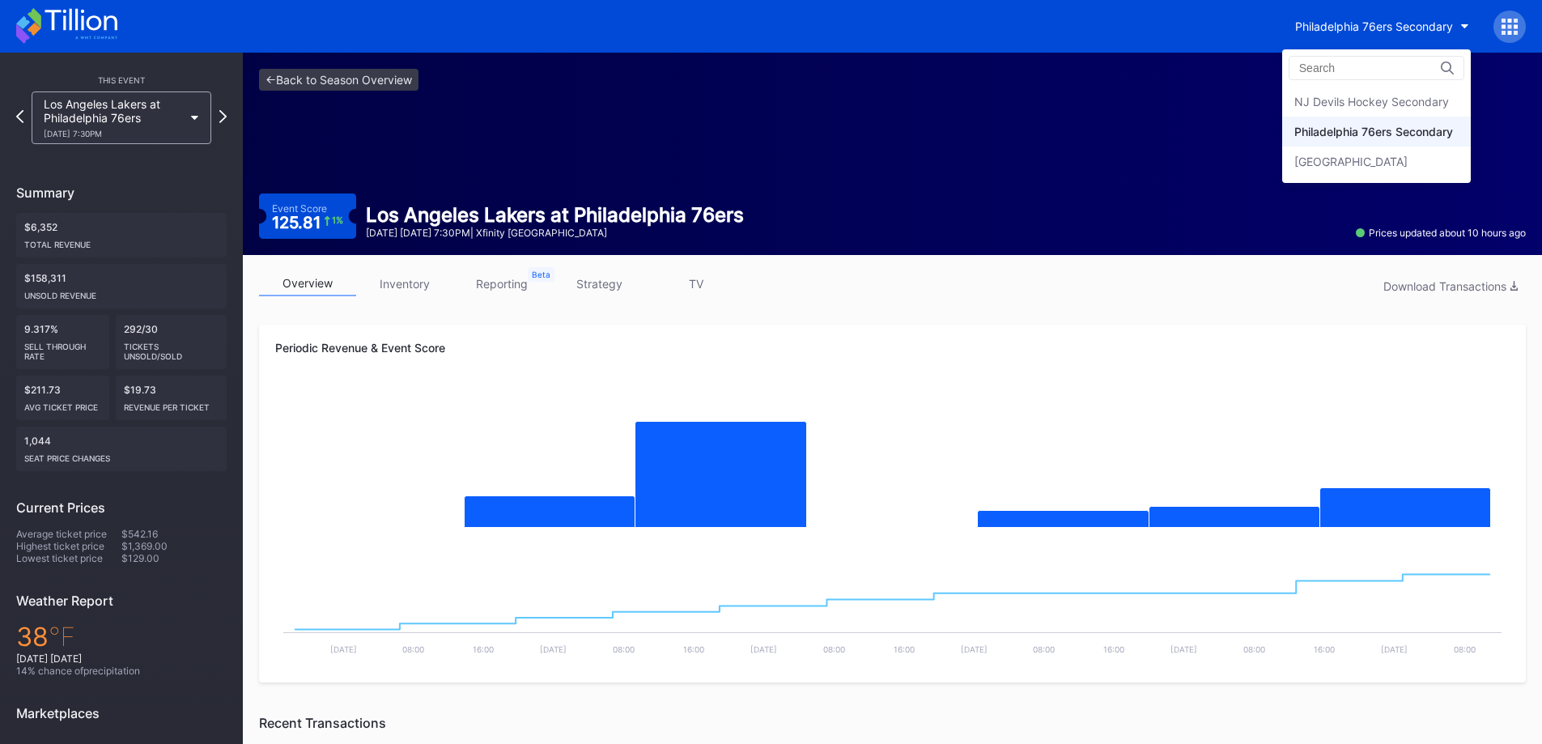
click at [1338, 102] on div "NJ Devils Hockey Secondary" at bounding box center [1371, 102] width 155 height 14
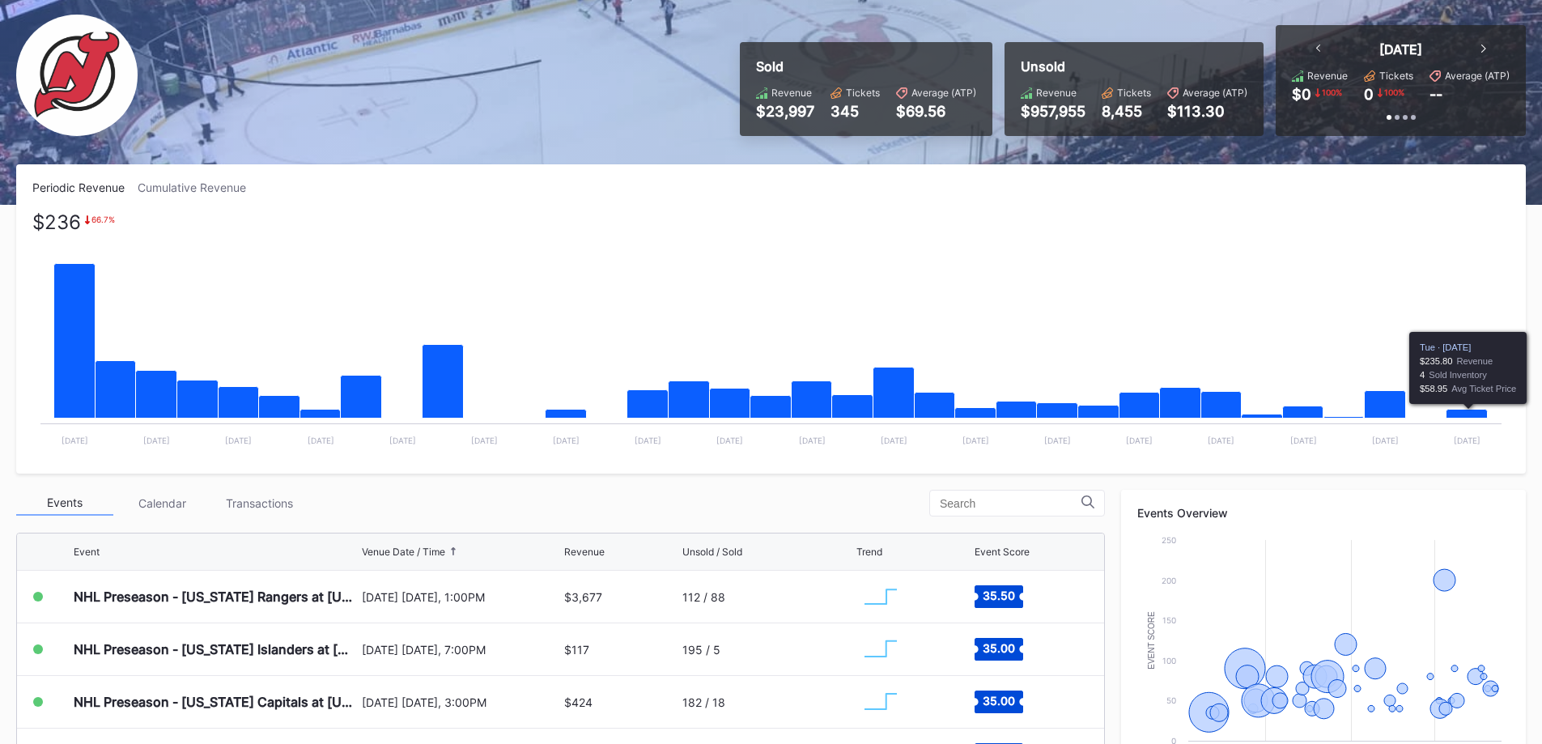
scroll to position [480, 0]
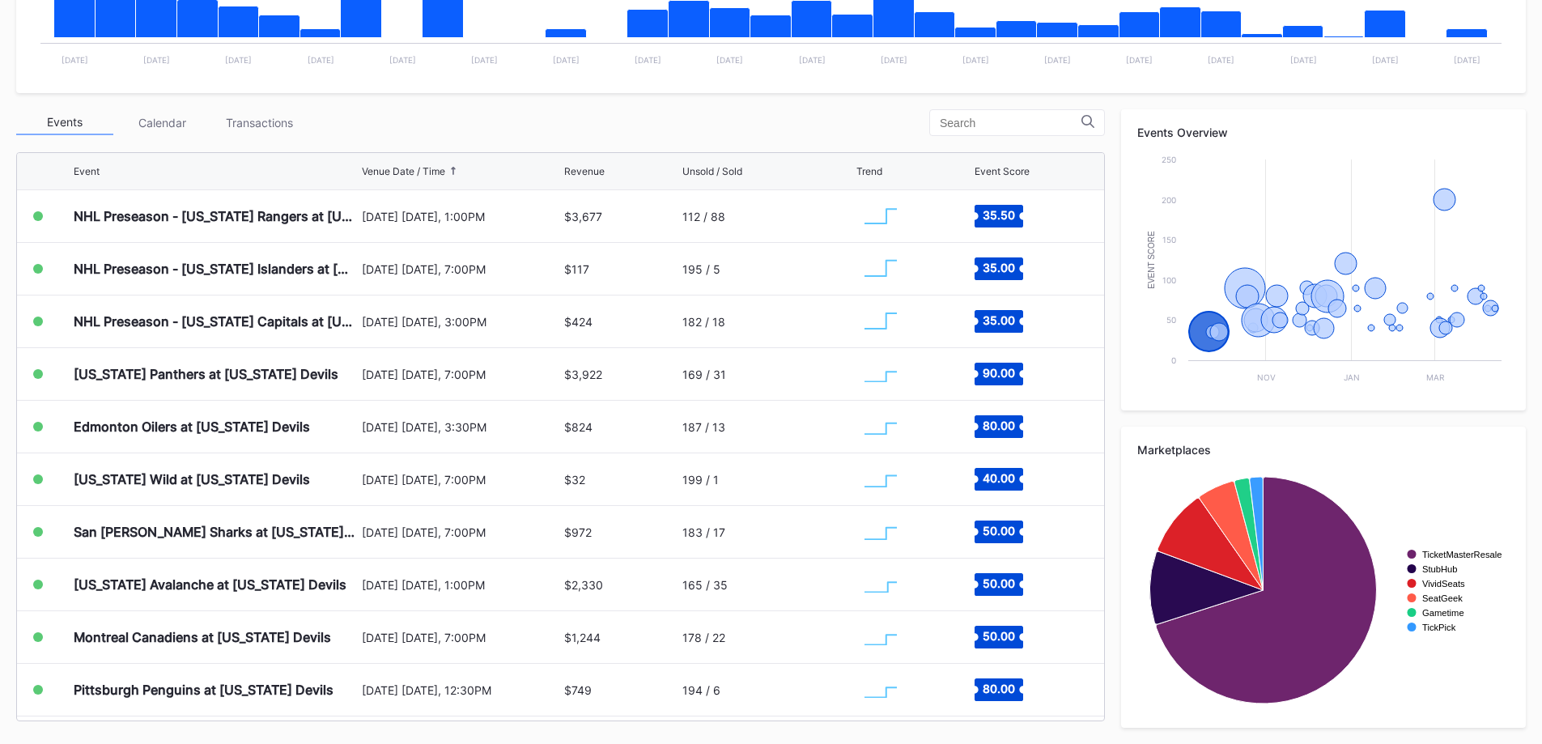
click at [274, 124] on div "Transactions" at bounding box center [258, 122] width 97 height 25
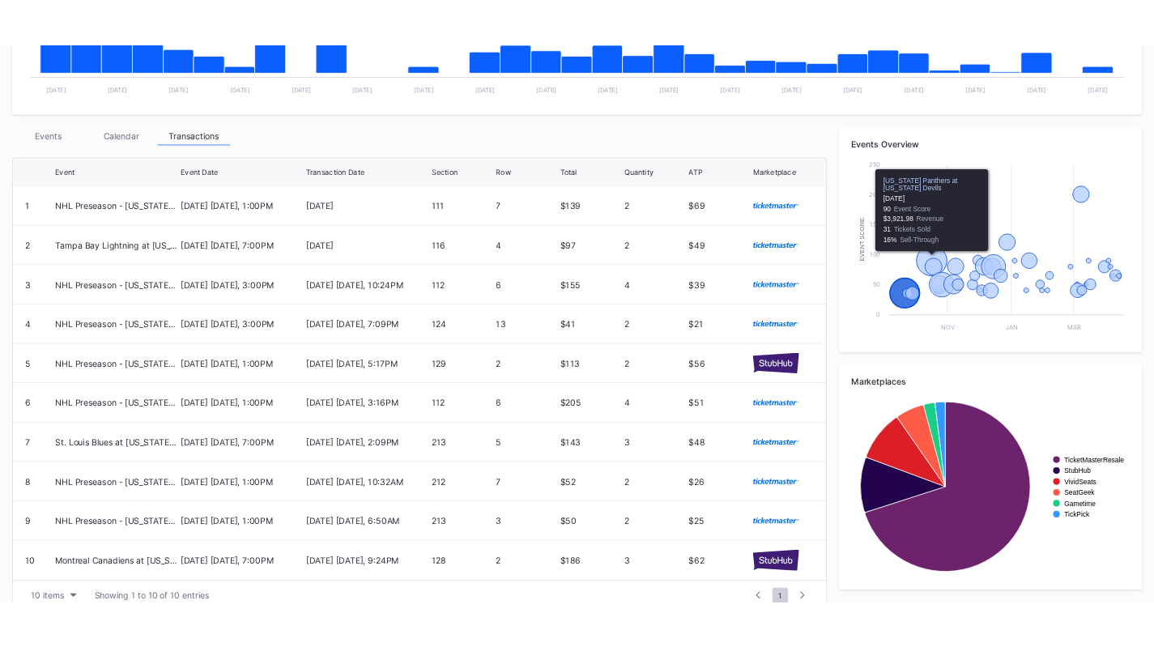
scroll to position [0, 0]
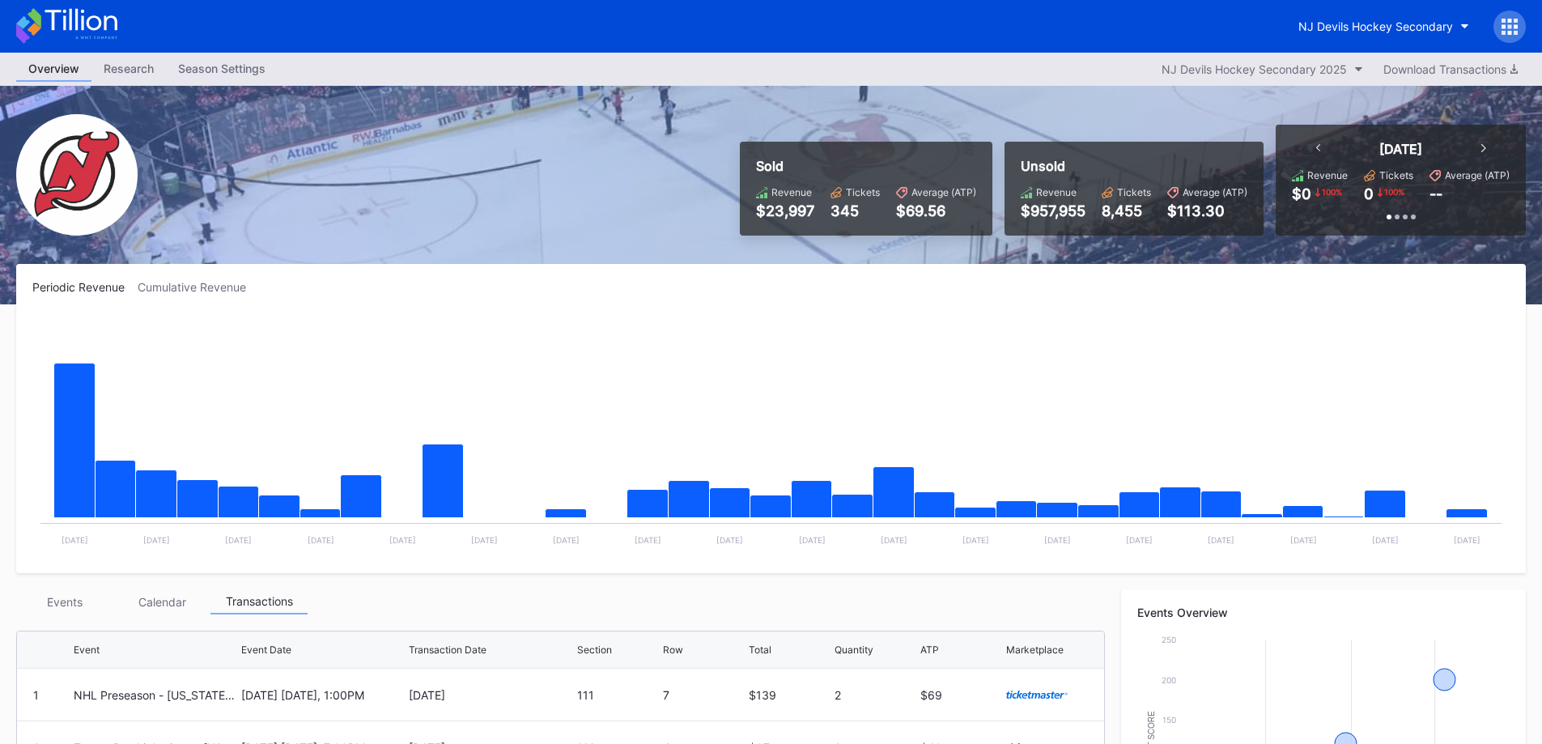
click at [1520, 23] on div at bounding box center [1510, 27] width 32 height 32
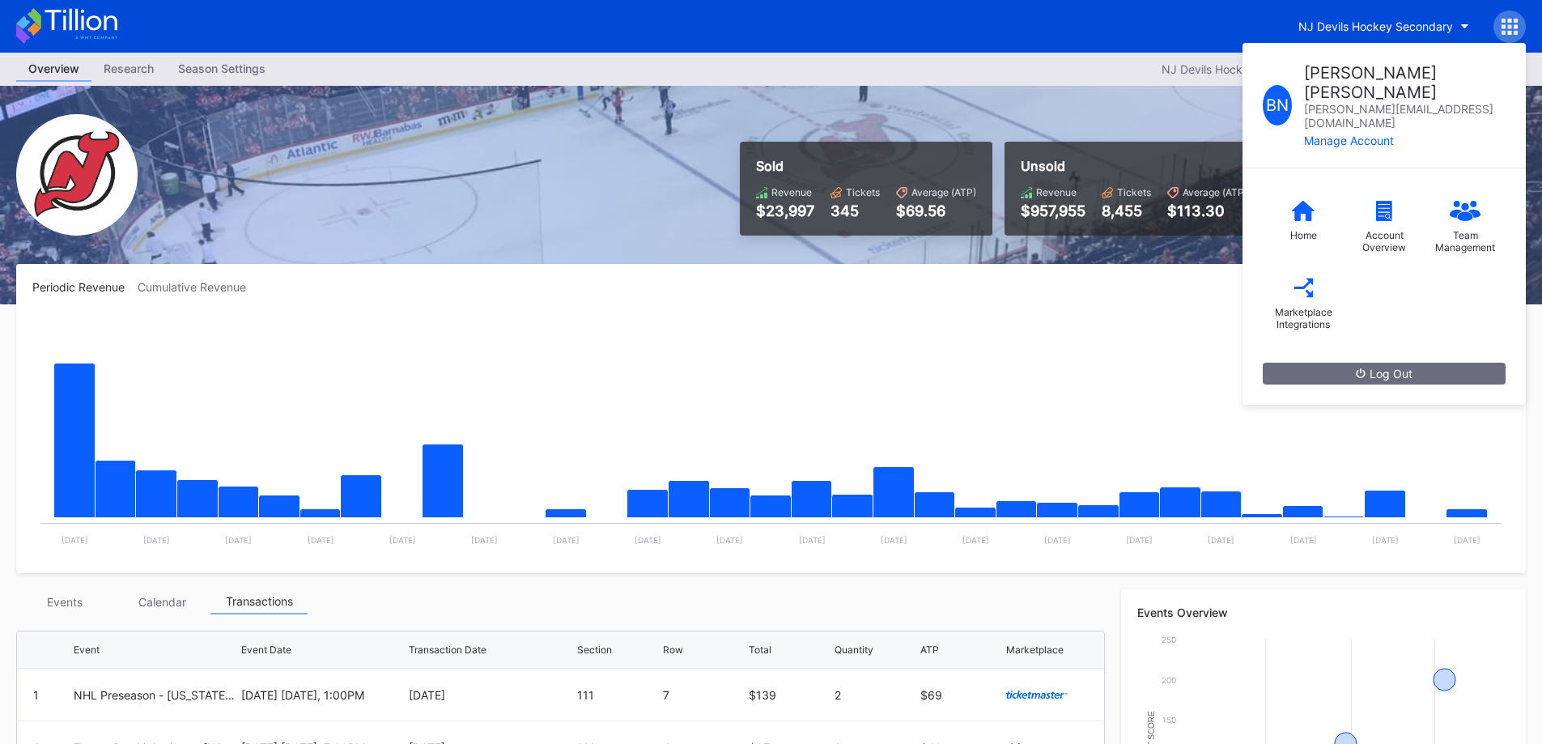
click at [1312, 266] on div "Marketplace Integrations" at bounding box center [1303, 304] width 81 height 77
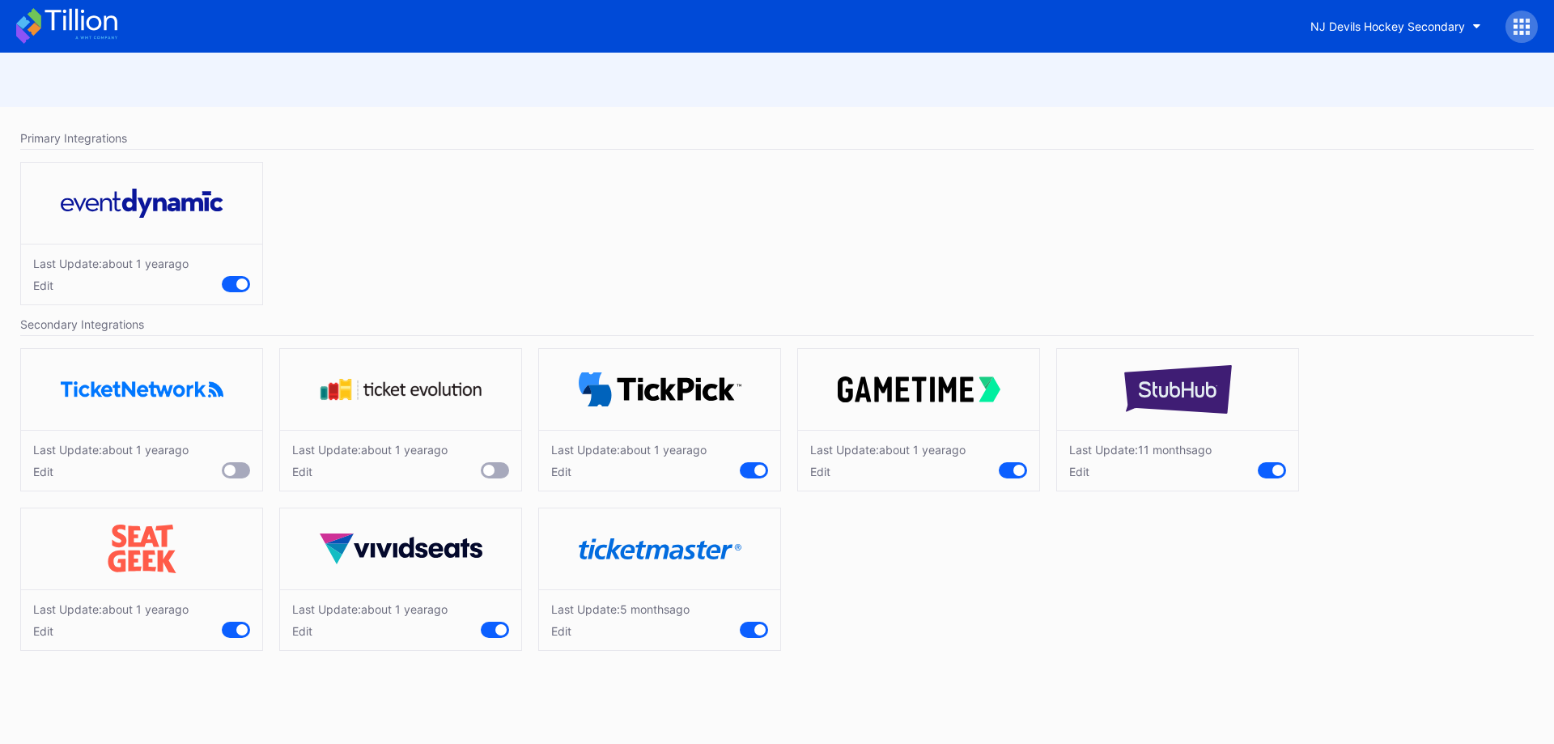
click at [563, 629] on div "Edit" at bounding box center [620, 631] width 138 height 14
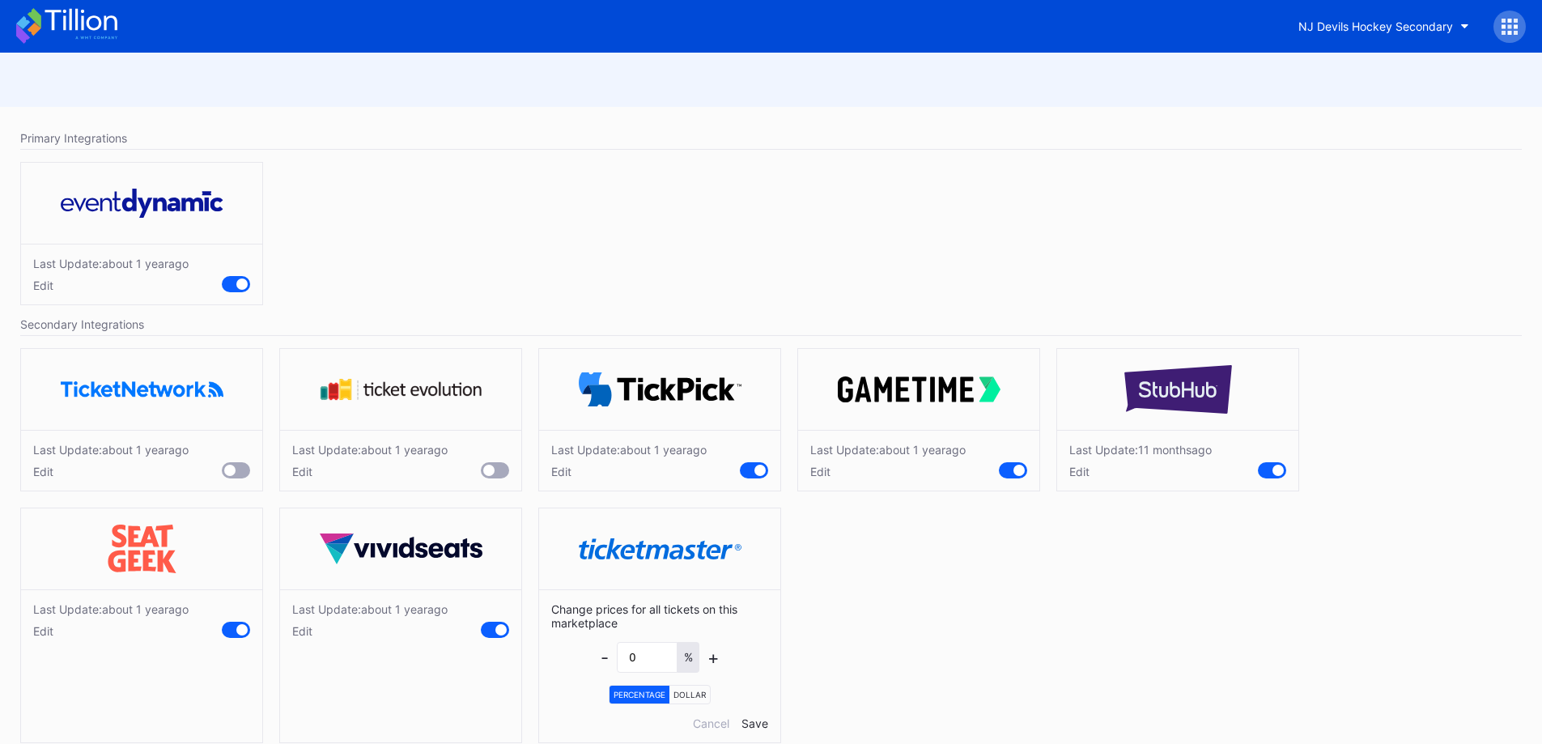
click at [695, 725] on div "Cancel" at bounding box center [711, 723] width 36 height 14
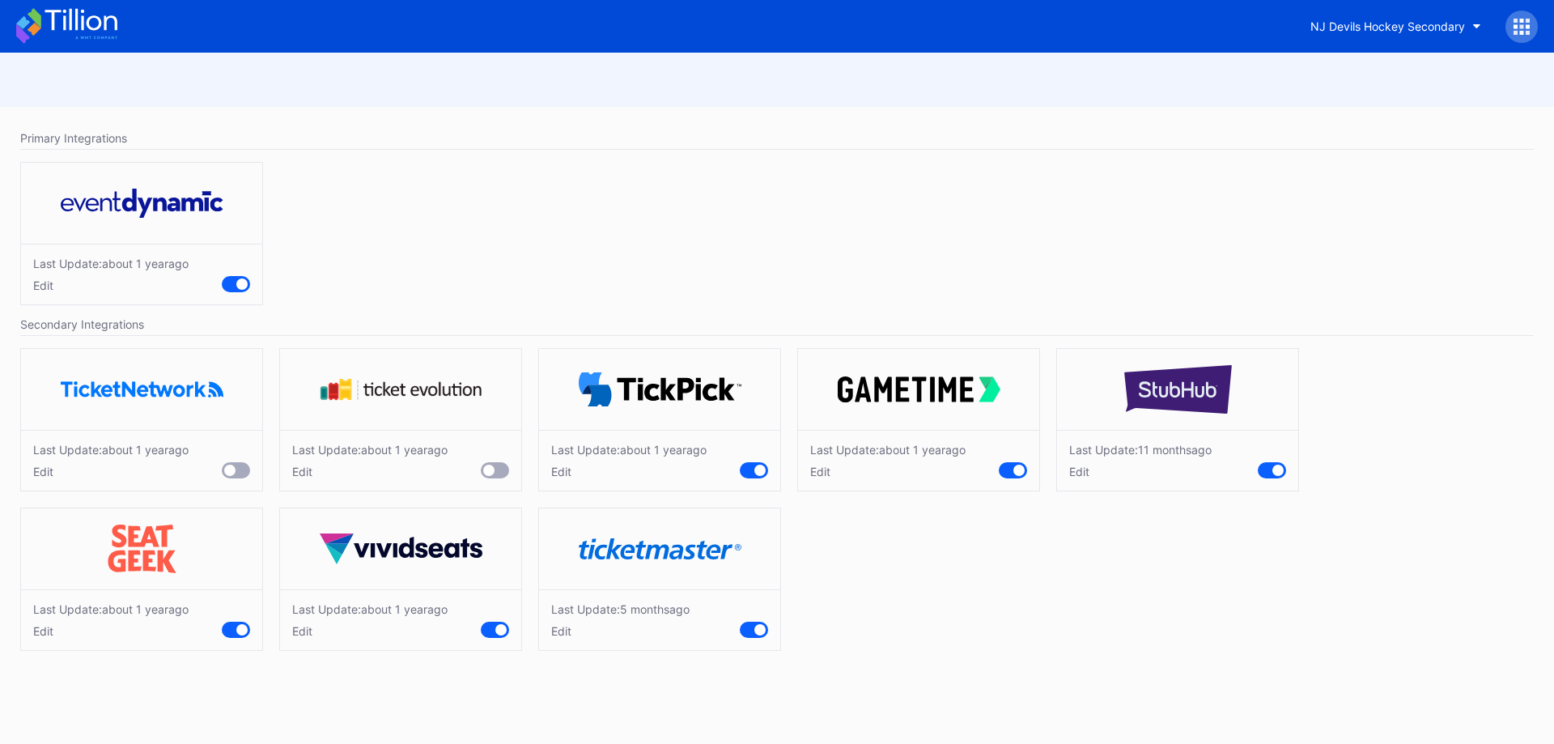
click at [307, 622] on div "Last Update: about 1 year ago Edit" at bounding box center [369, 620] width 155 height 36
click at [305, 632] on div "Edit" at bounding box center [369, 631] width 155 height 14
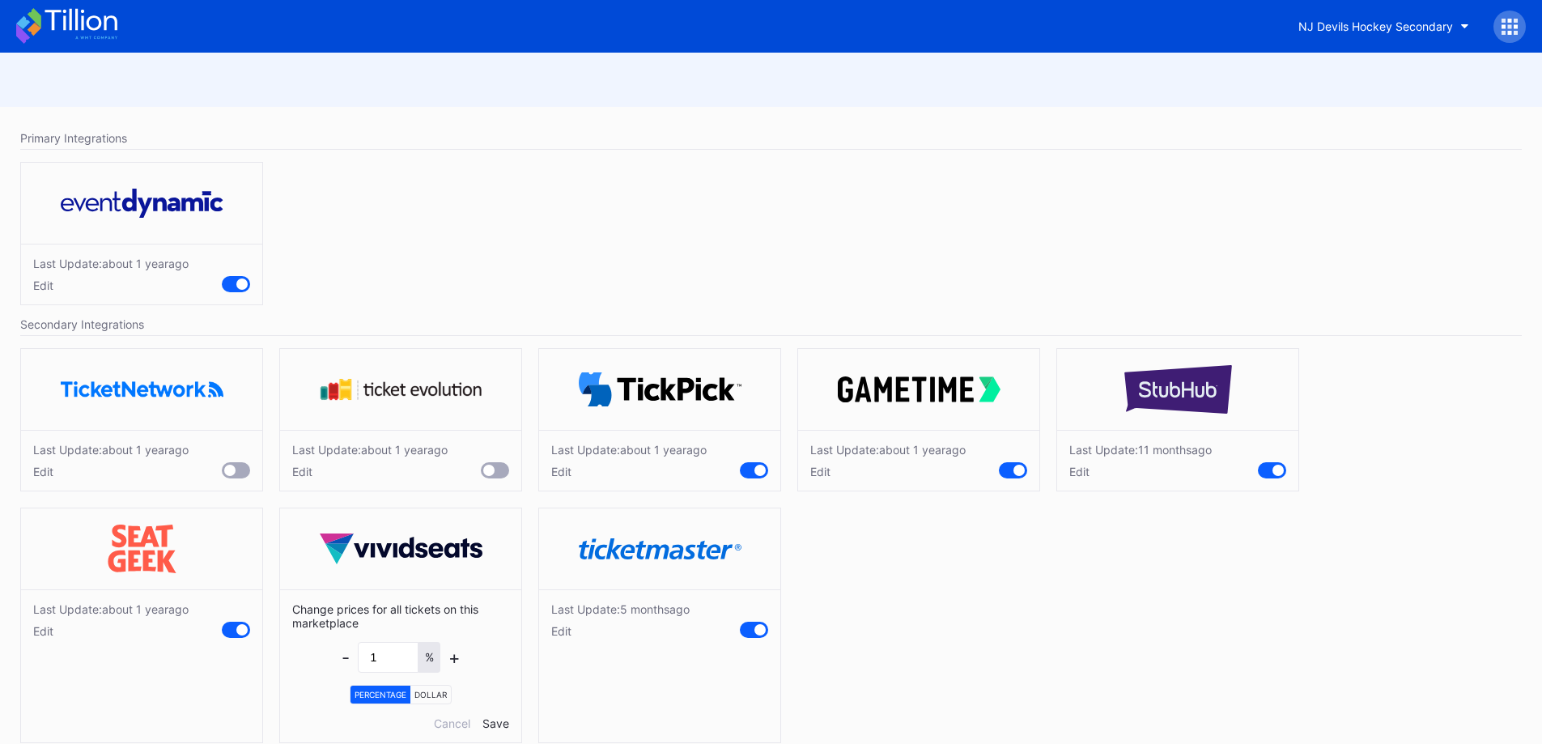
click at [452, 725] on div "Cancel" at bounding box center [452, 723] width 36 height 14
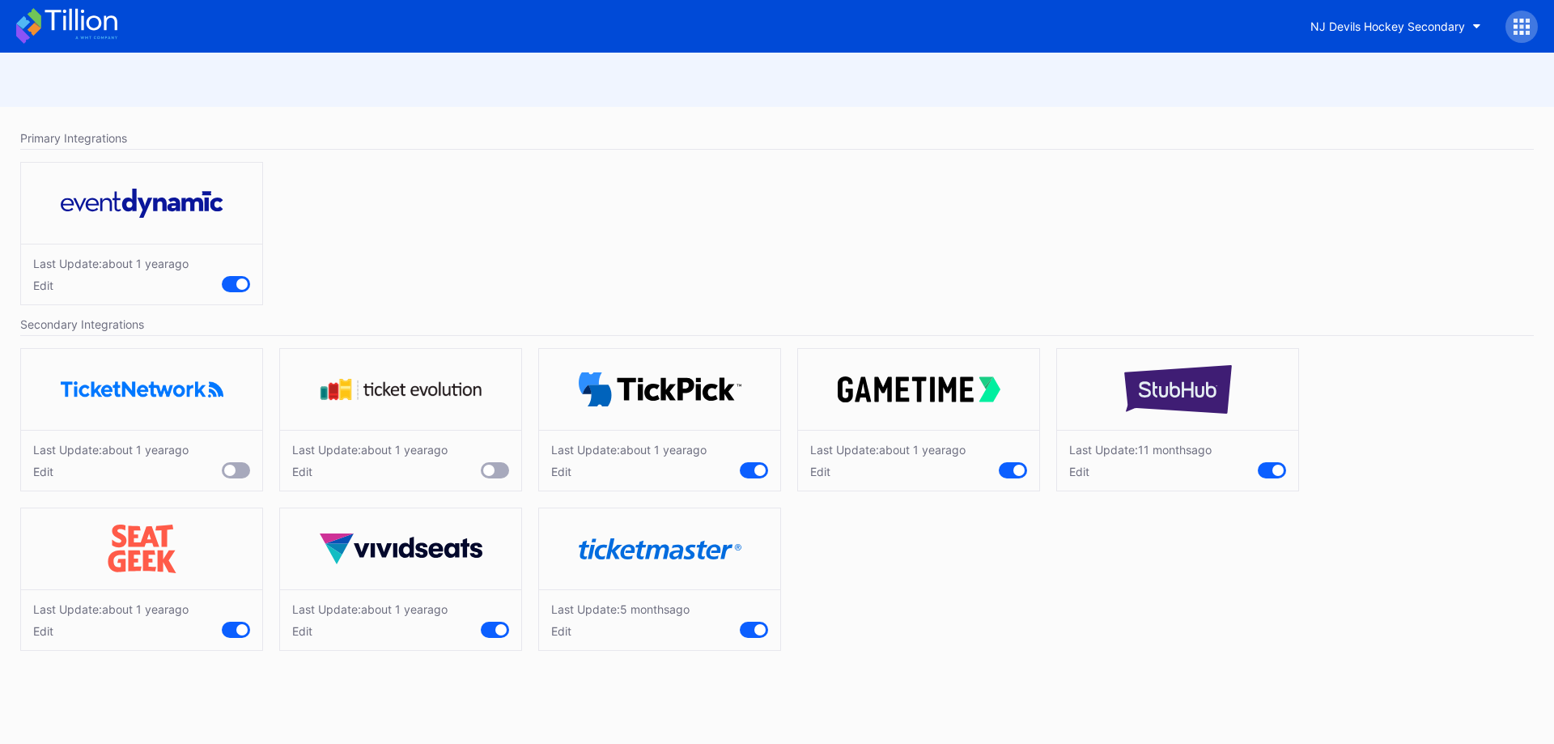
click at [77, 11] on icon at bounding box center [81, 20] width 72 height 22
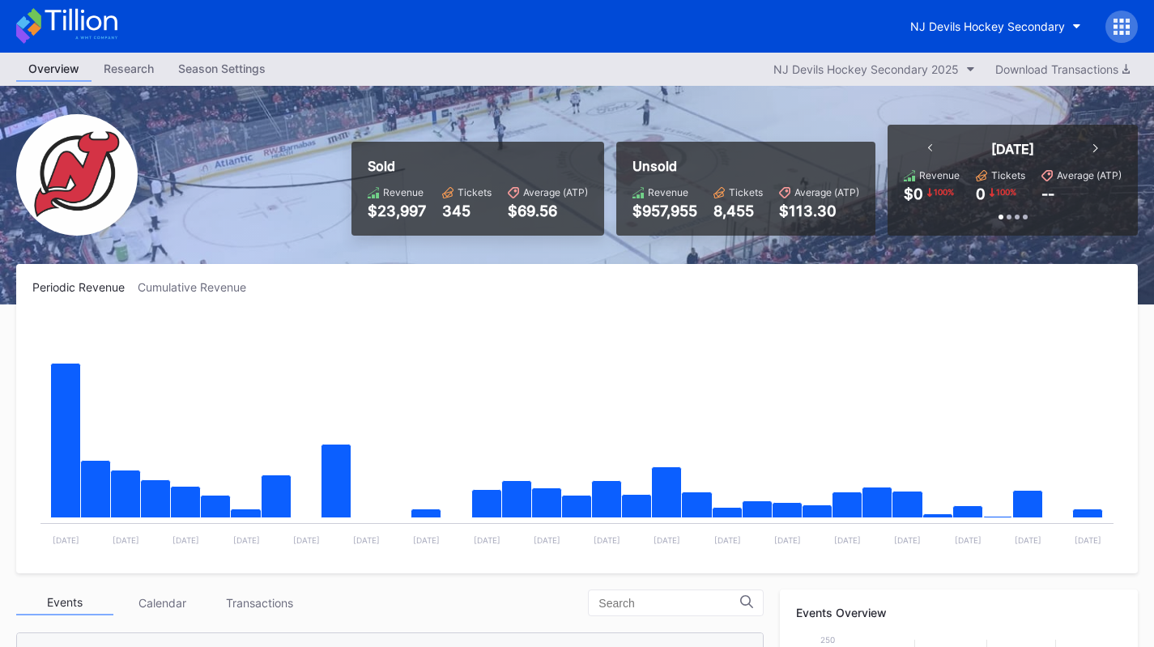
click at [934, 26] on div "NJ Devils Hockey Secondary" at bounding box center [987, 26] width 155 height 14
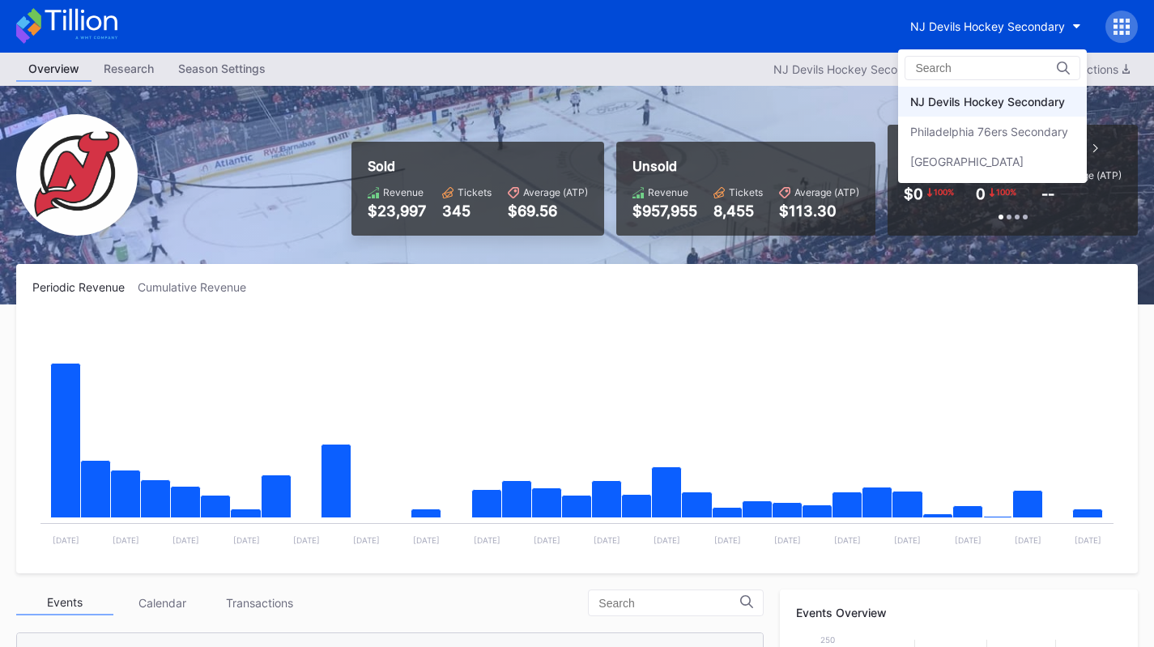
click at [982, 133] on div "Philadelphia 76ers Secondary" at bounding box center [989, 132] width 158 height 14
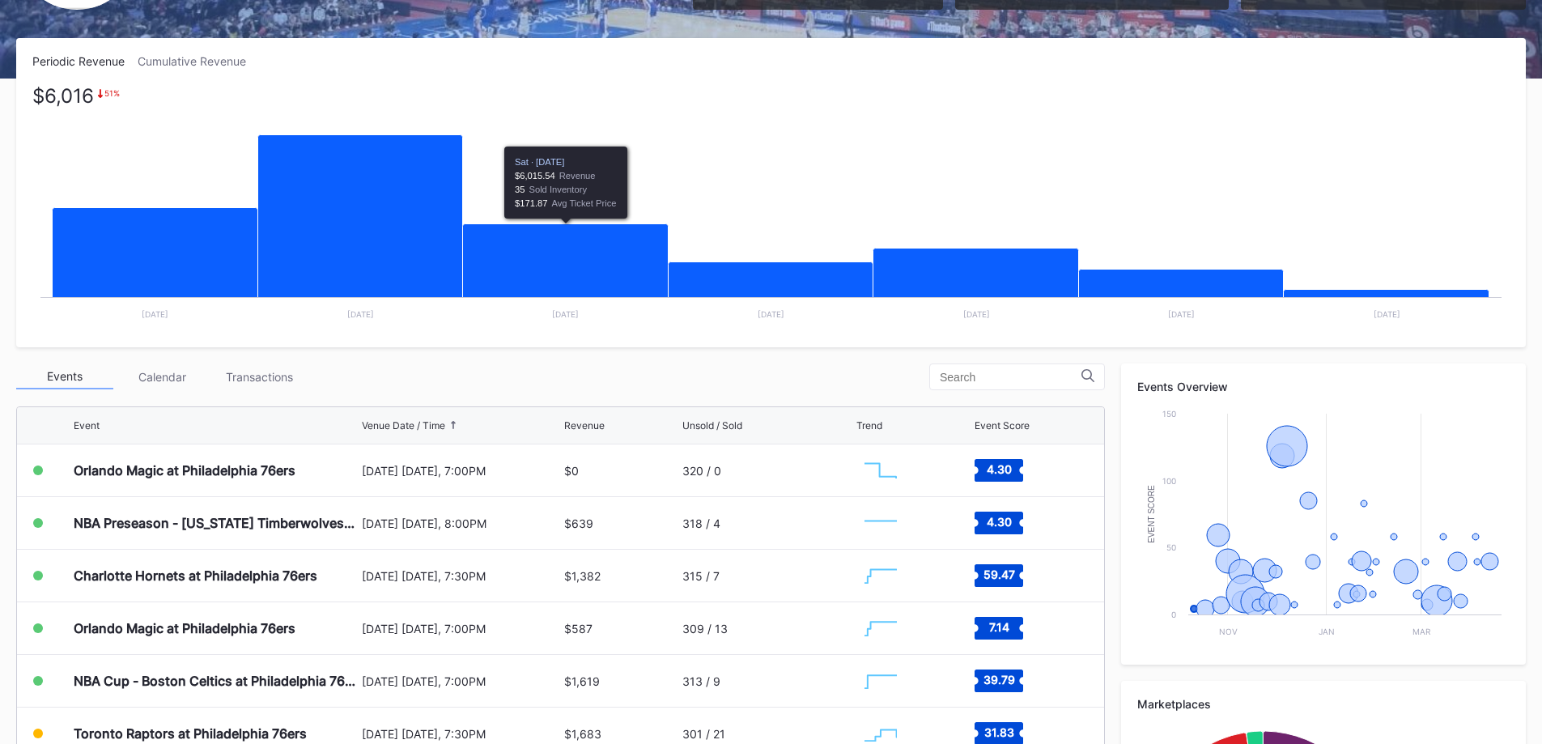
scroll to position [243, 0]
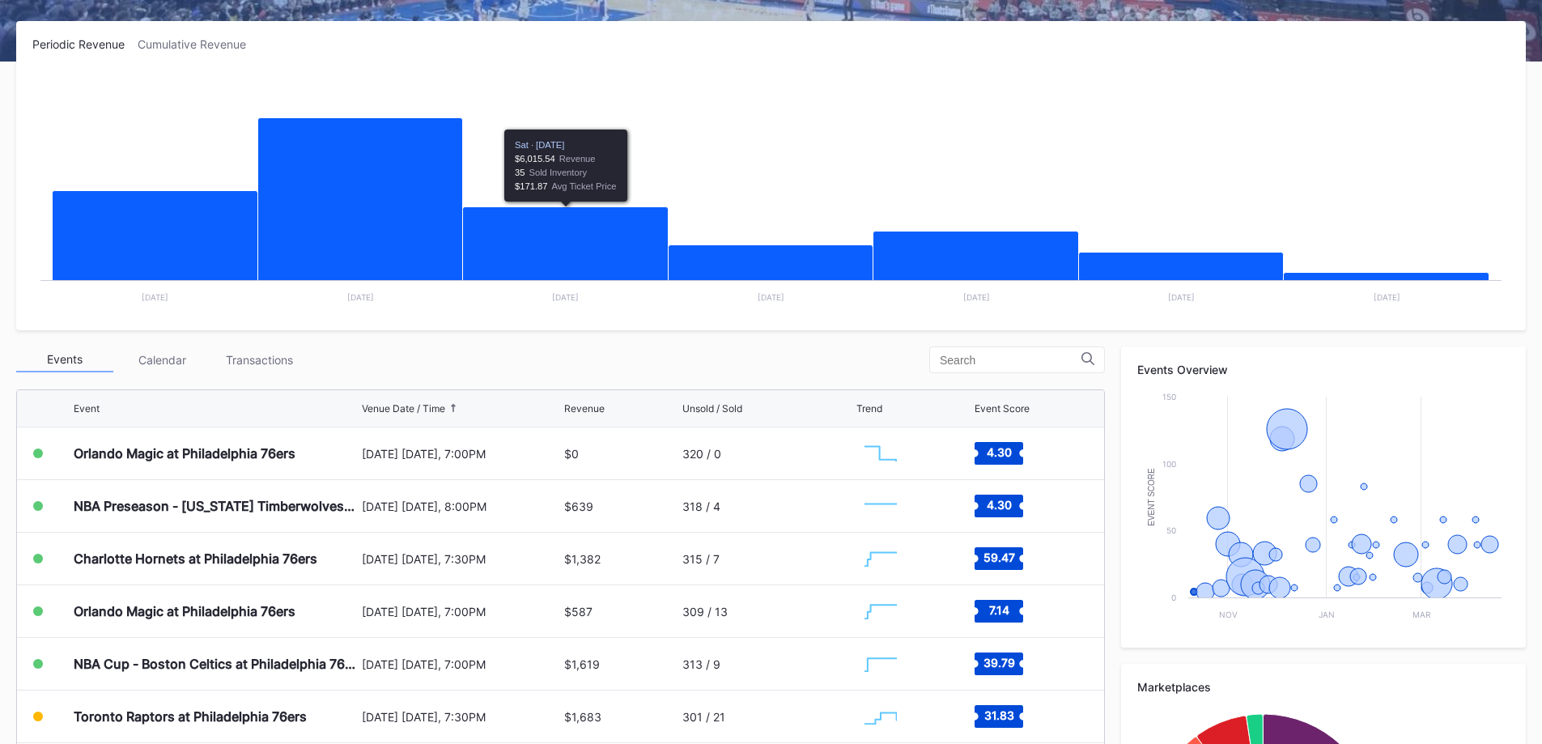
click at [278, 358] on div "Transactions" at bounding box center [258, 359] width 97 height 25
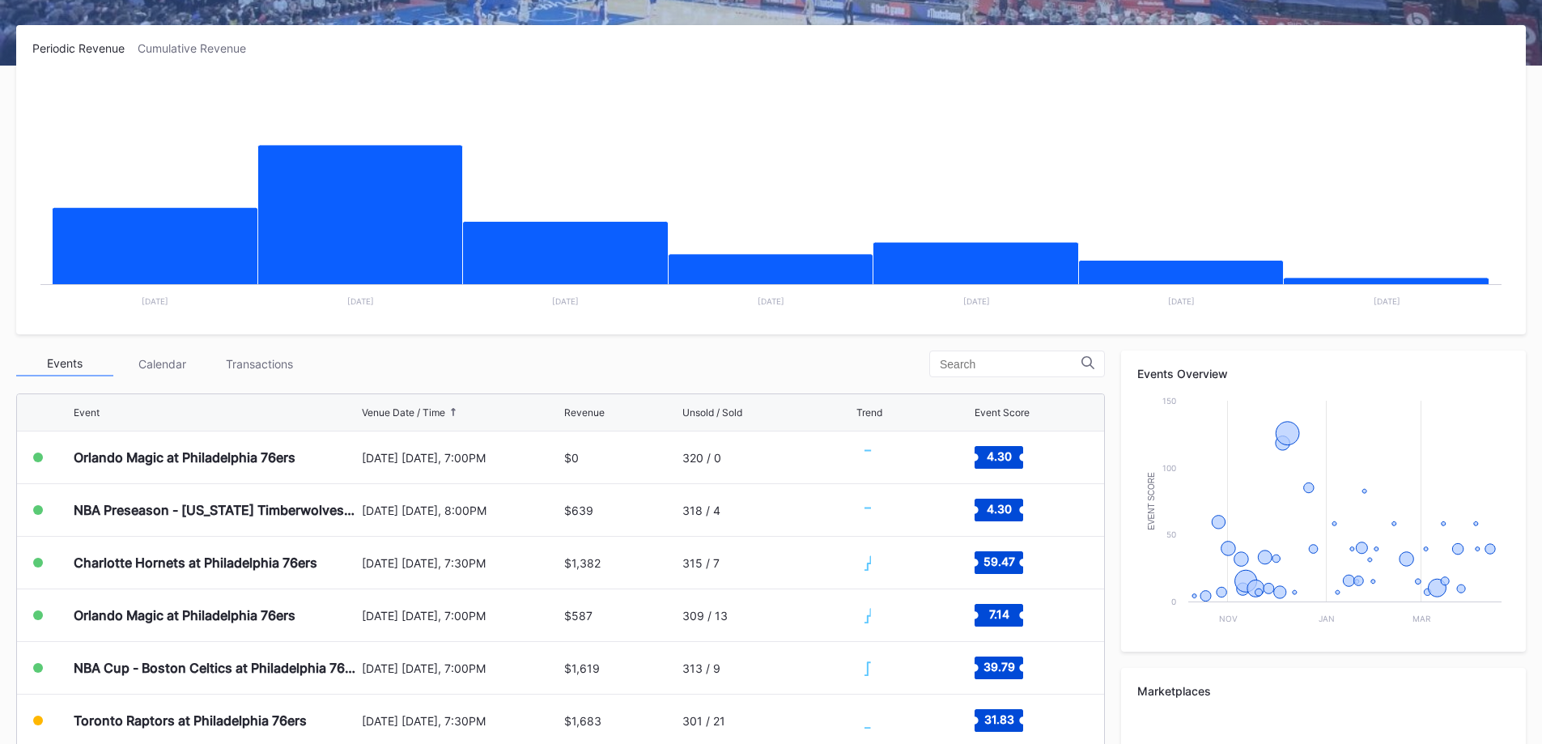
scroll to position [243, 0]
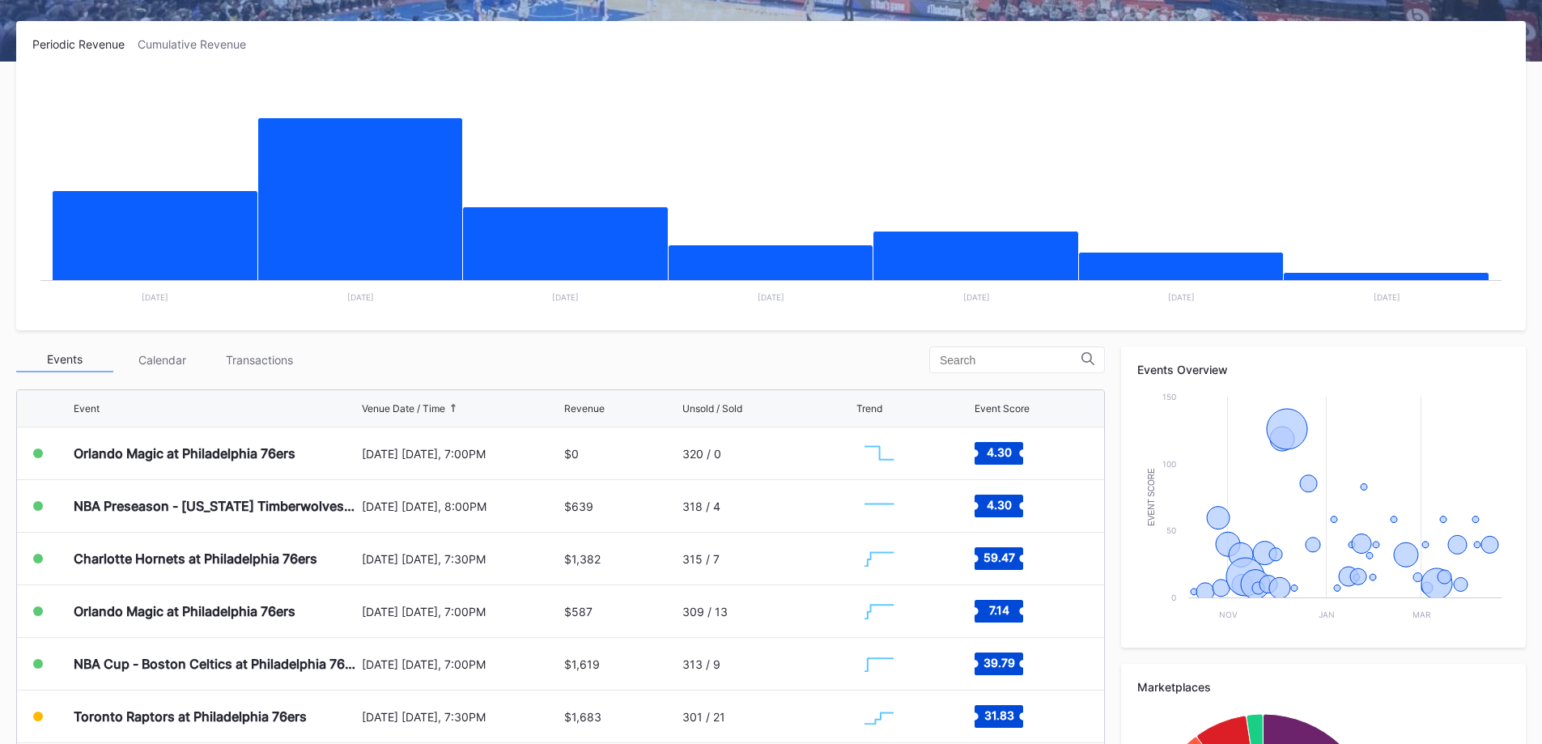
click at [278, 361] on div "Transactions" at bounding box center [258, 359] width 97 height 25
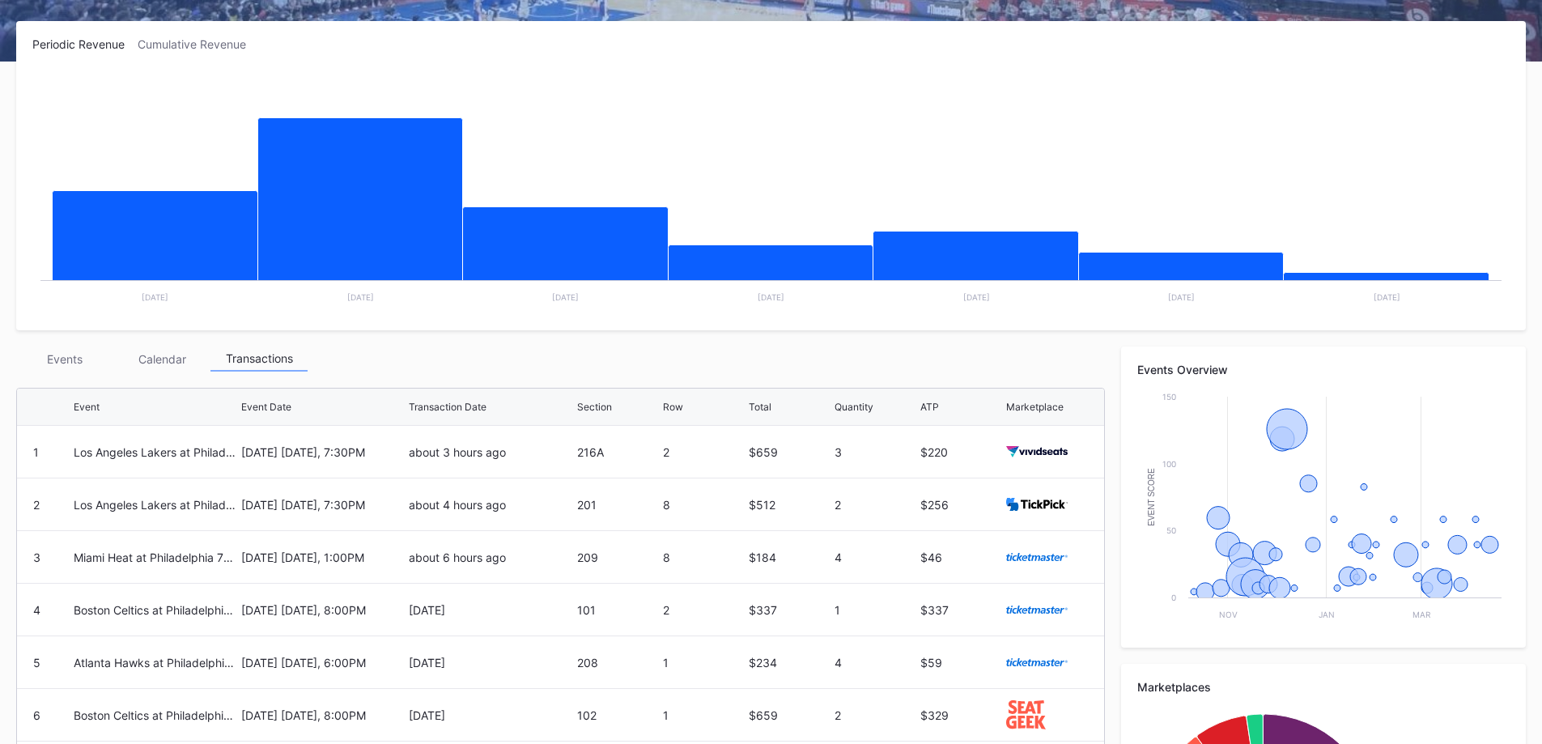
click at [74, 368] on div "Events" at bounding box center [64, 358] width 97 height 25
